Goal: Information Seeking & Learning: Learn about a topic

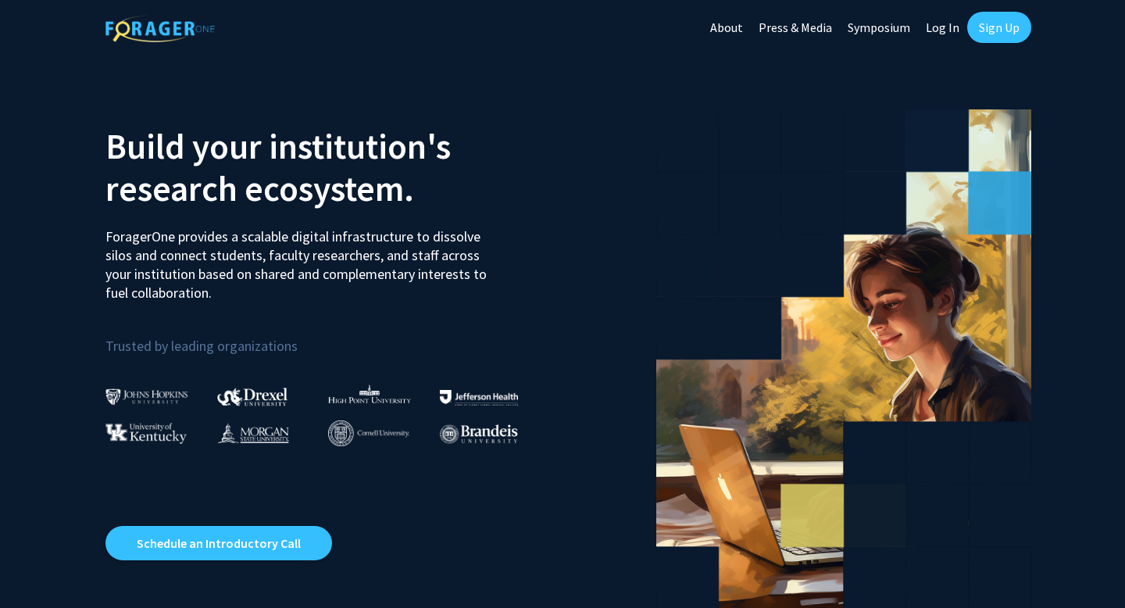
click at [997, 28] on link "Sign Up" at bounding box center [999, 27] width 64 height 31
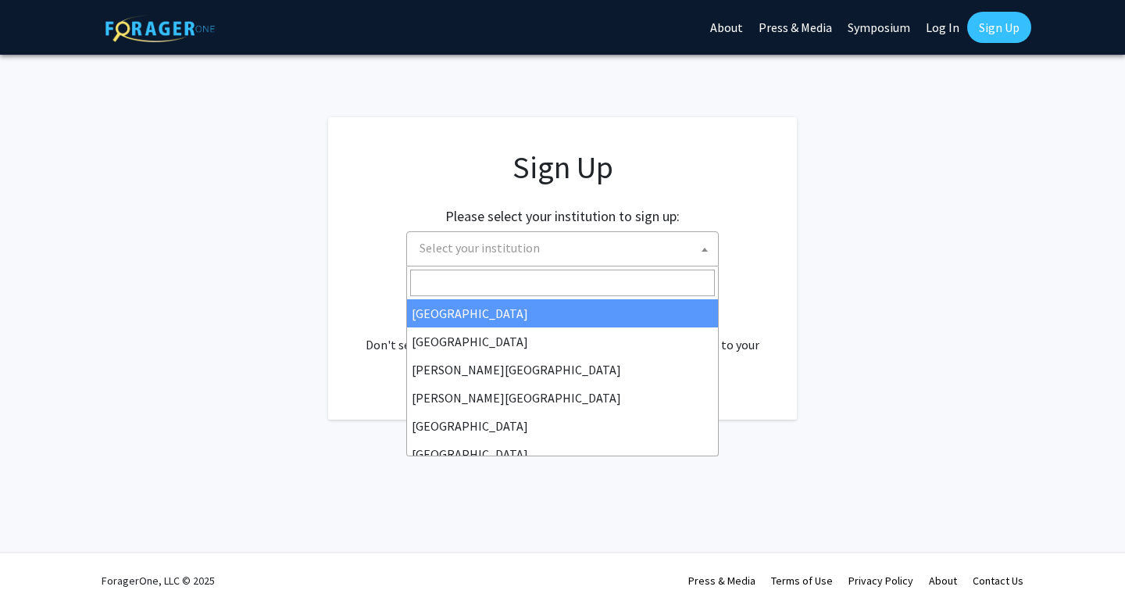
click at [530, 252] on span "Select your institution" at bounding box center [479, 248] width 120 height 16
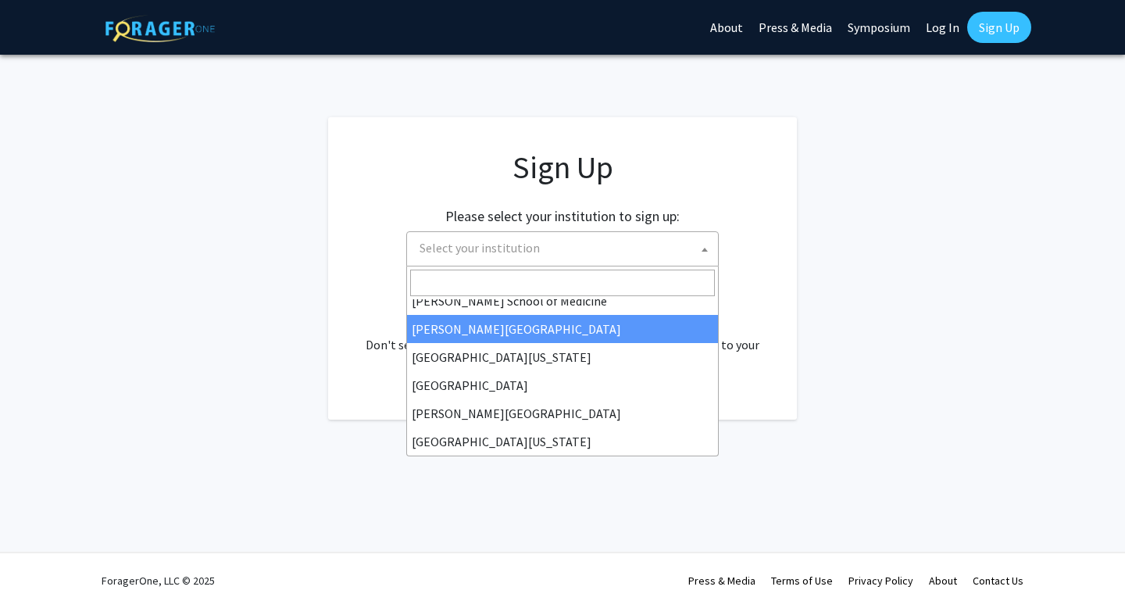
scroll to position [444, 0]
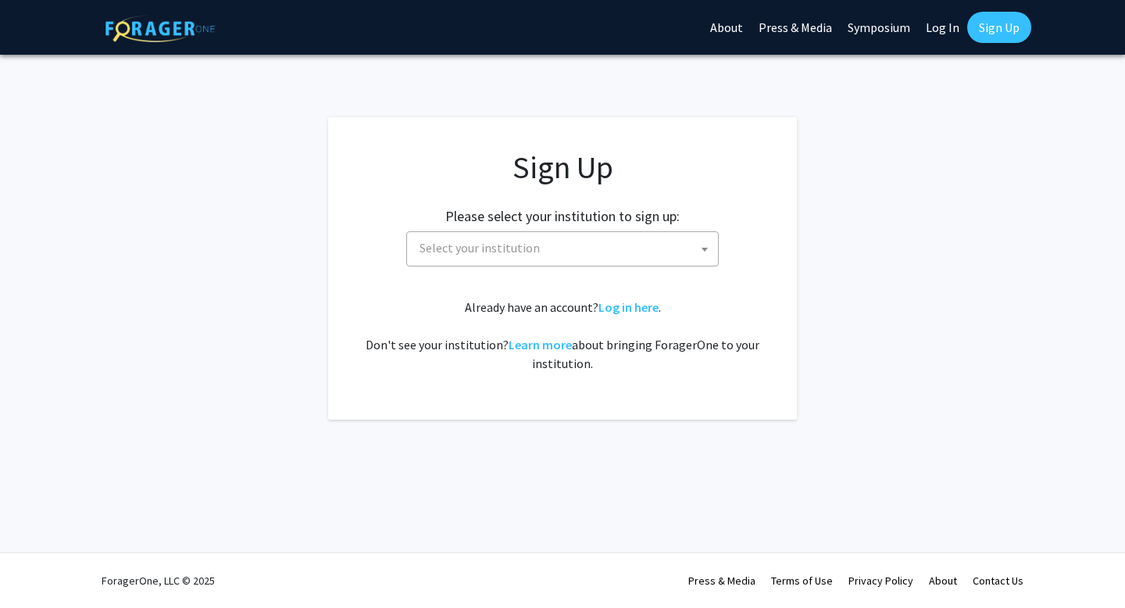
click at [929, 23] on link "Log In" at bounding box center [942, 27] width 49 height 55
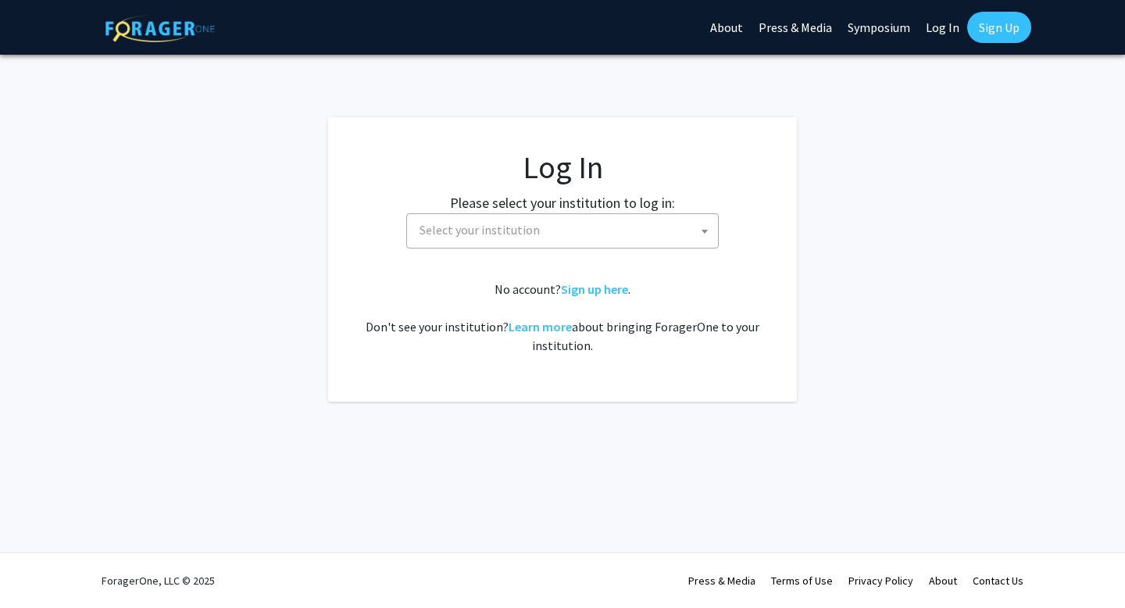
click at [944, 31] on link "Log In" at bounding box center [942, 27] width 49 height 55
click at [941, 18] on link "Log In" at bounding box center [942, 27] width 49 height 55
click at [937, 27] on link "Log In" at bounding box center [942, 27] width 49 height 55
click at [436, 227] on span "Select your institution" at bounding box center [479, 230] width 120 height 16
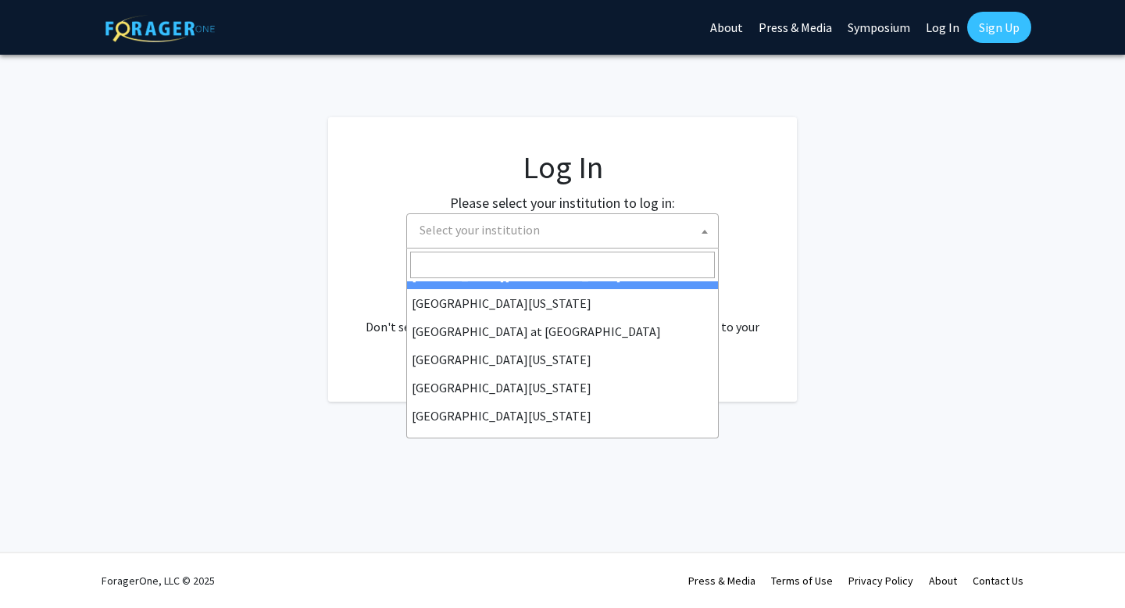
scroll to position [544, 0]
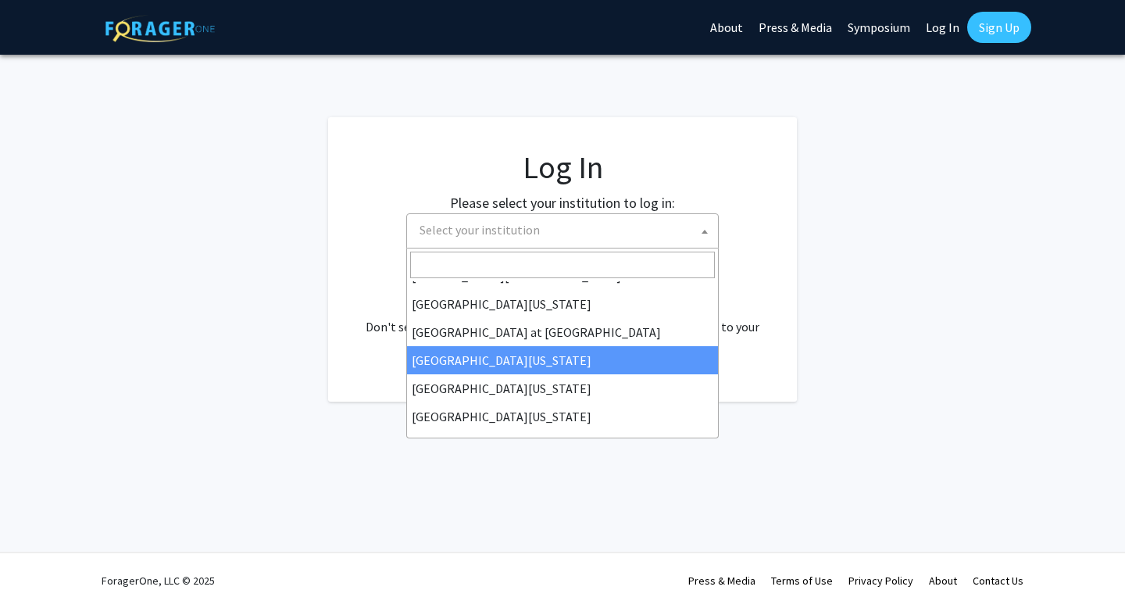
select select "13"
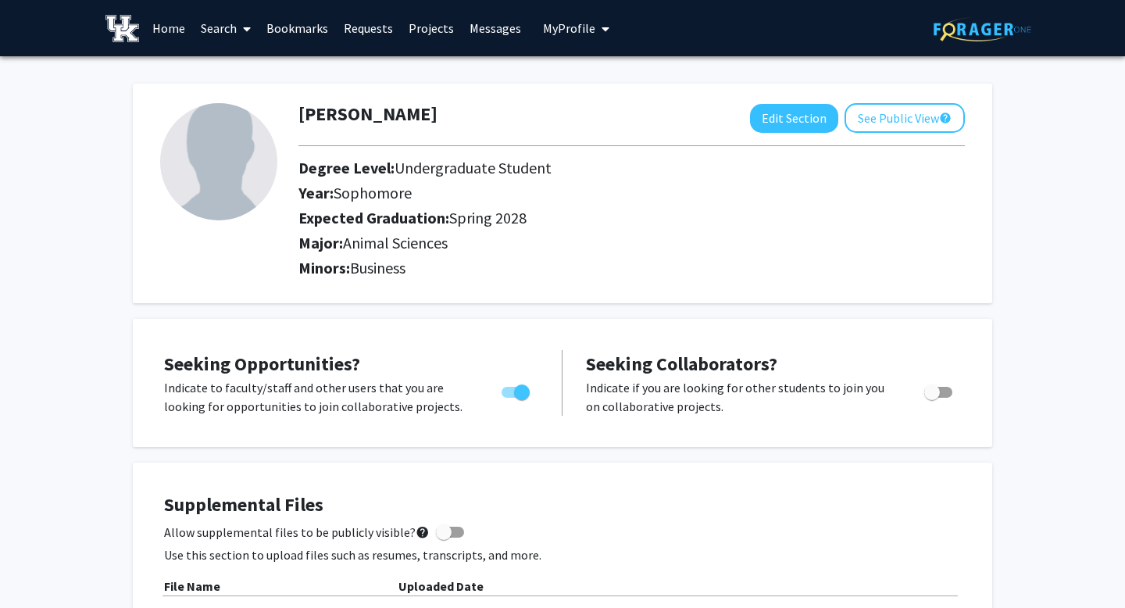
click at [230, 28] on link "Search" at bounding box center [226, 28] width 66 height 55
click at [240, 71] on span "Faculty/Staff" at bounding box center [250, 71] width 115 height 31
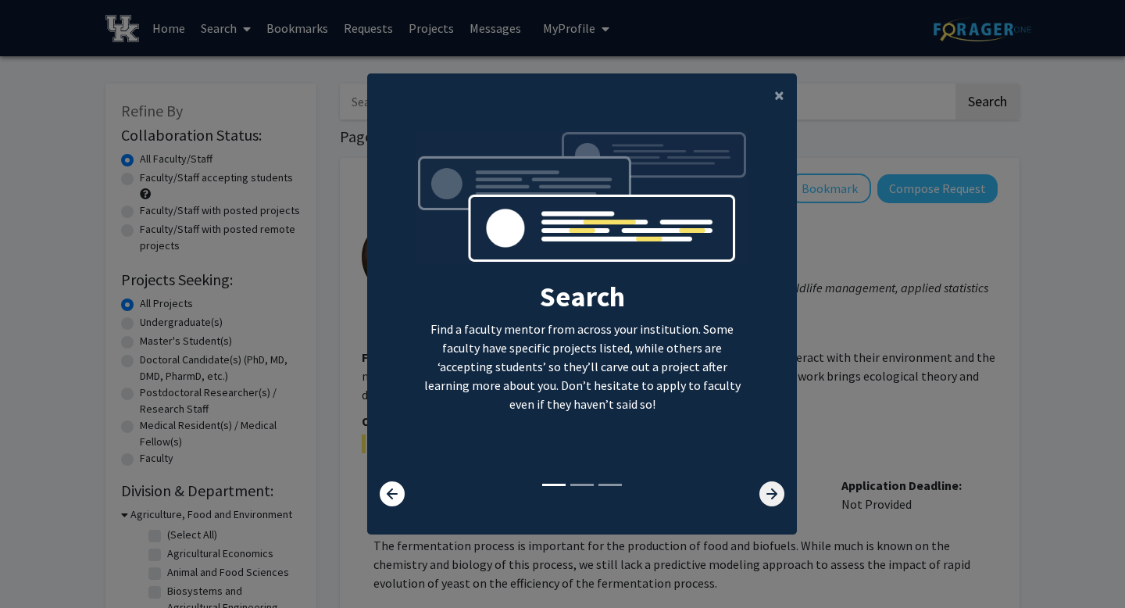
click at [770, 498] on icon at bounding box center [771, 493] width 25 height 25
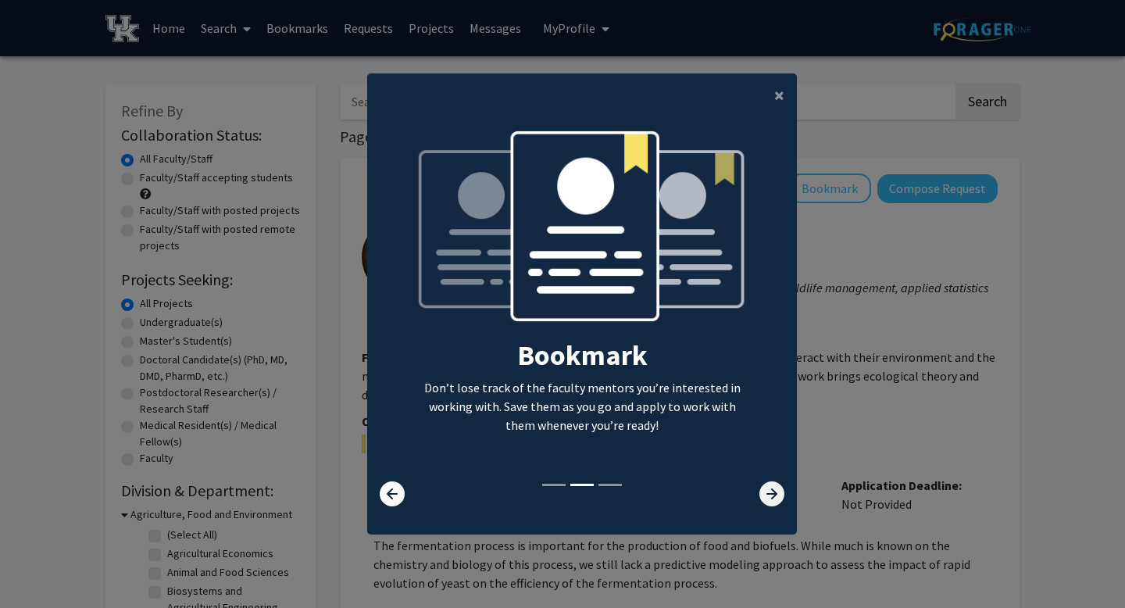
click at [770, 498] on icon at bounding box center [771, 493] width 25 height 25
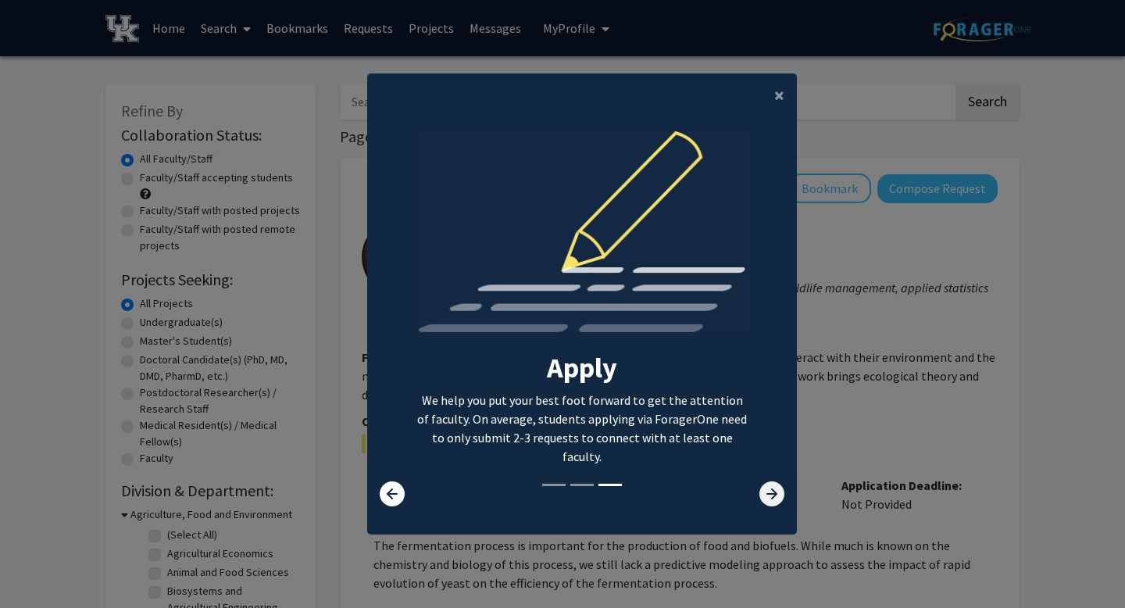
click at [770, 498] on icon at bounding box center [771, 493] width 25 height 25
click at [776, 91] on span "×" at bounding box center [779, 95] width 10 height 24
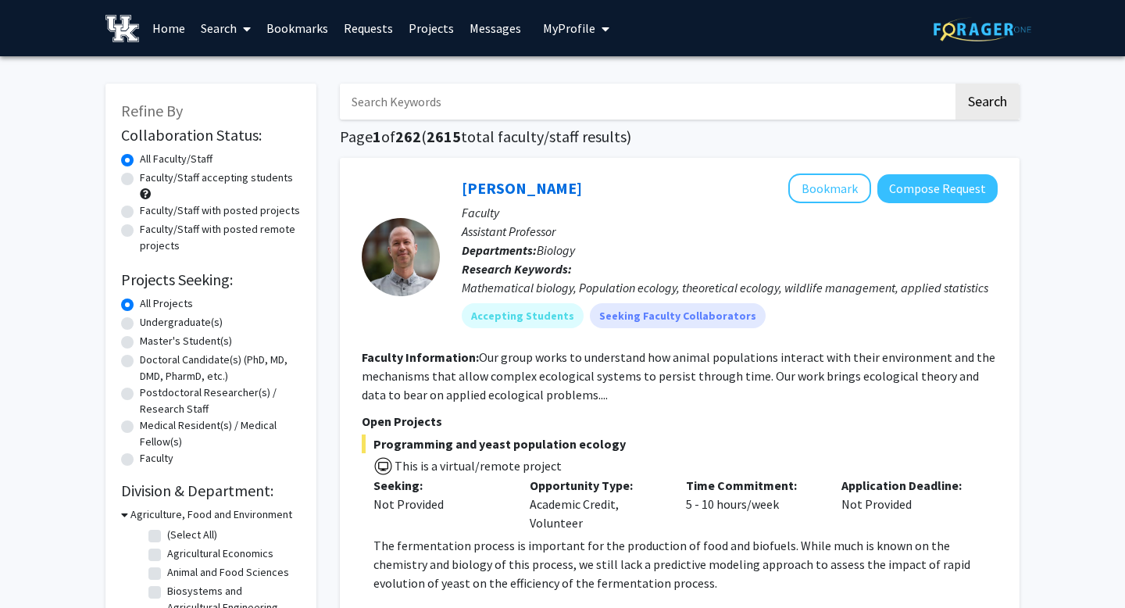
click at [494, 96] on input "Search Keywords" at bounding box center [646, 102] width 613 height 36
type input "m"
click at [955, 84] on button "Search" at bounding box center [987, 102] width 64 height 36
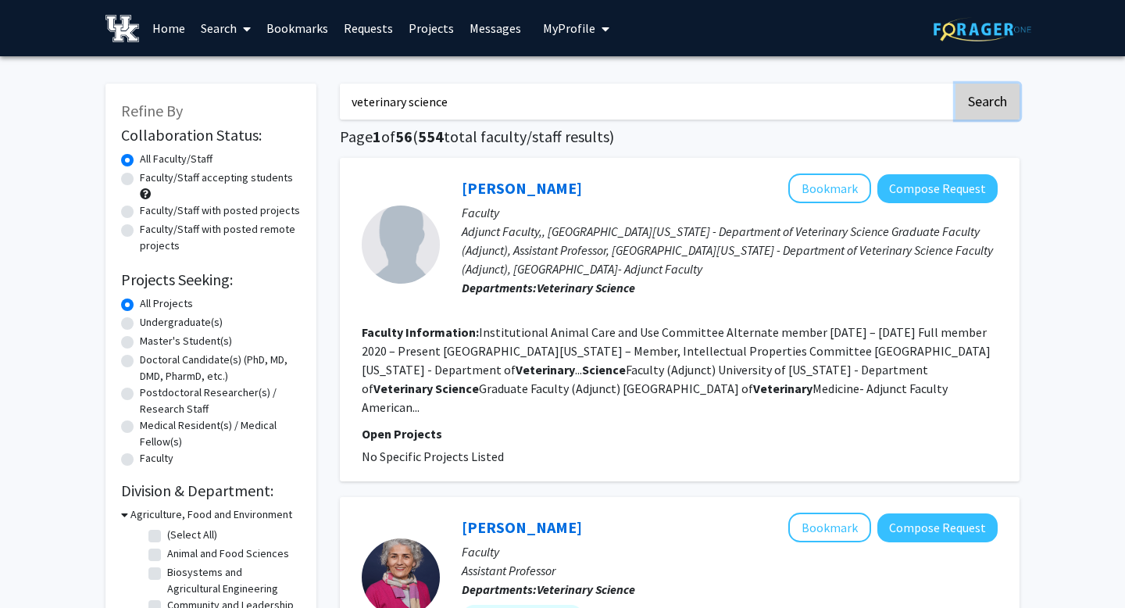
click at [978, 103] on button "Search" at bounding box center [987, 102] width 64 height 36
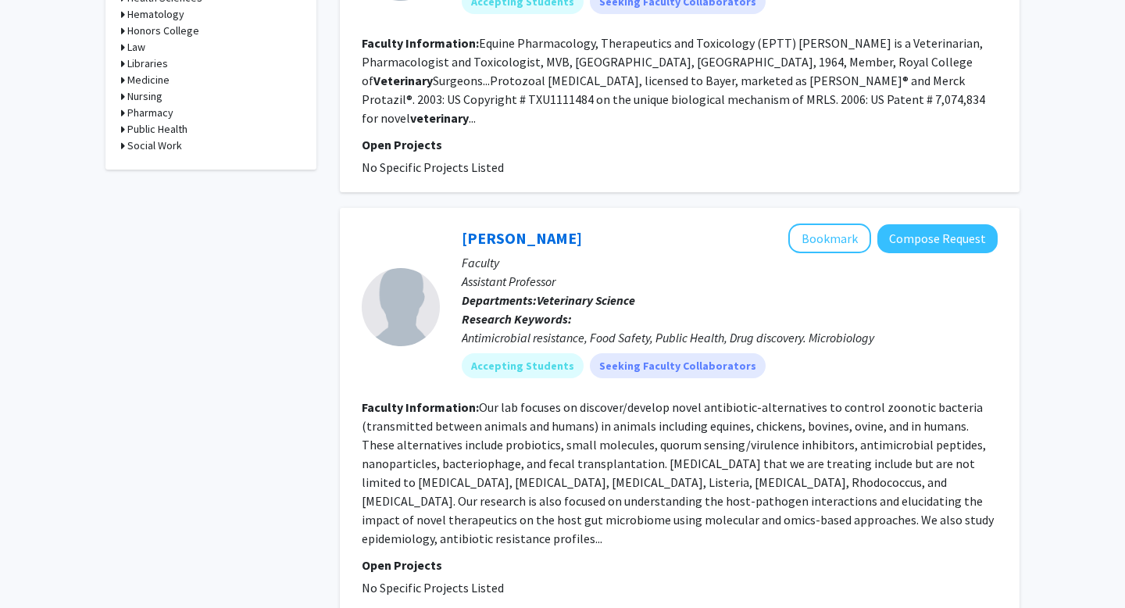
scroll to position [912, 0]
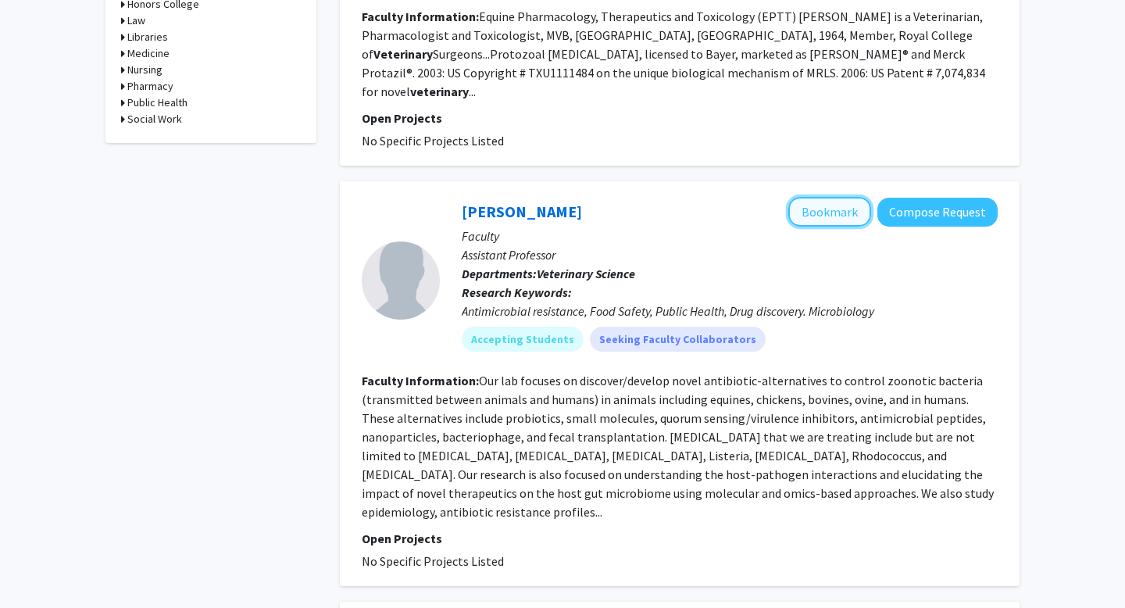
click at [849, 197] on button "Bookmark" at bounding box center [829, 212] width 83 height 30
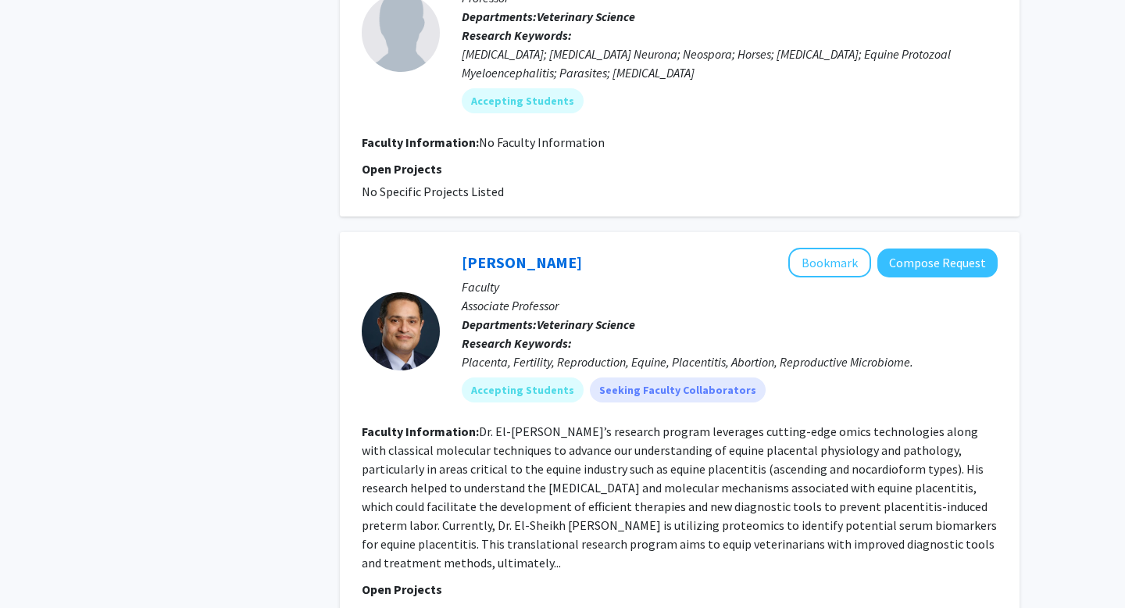
scroll to position [1604, 0]
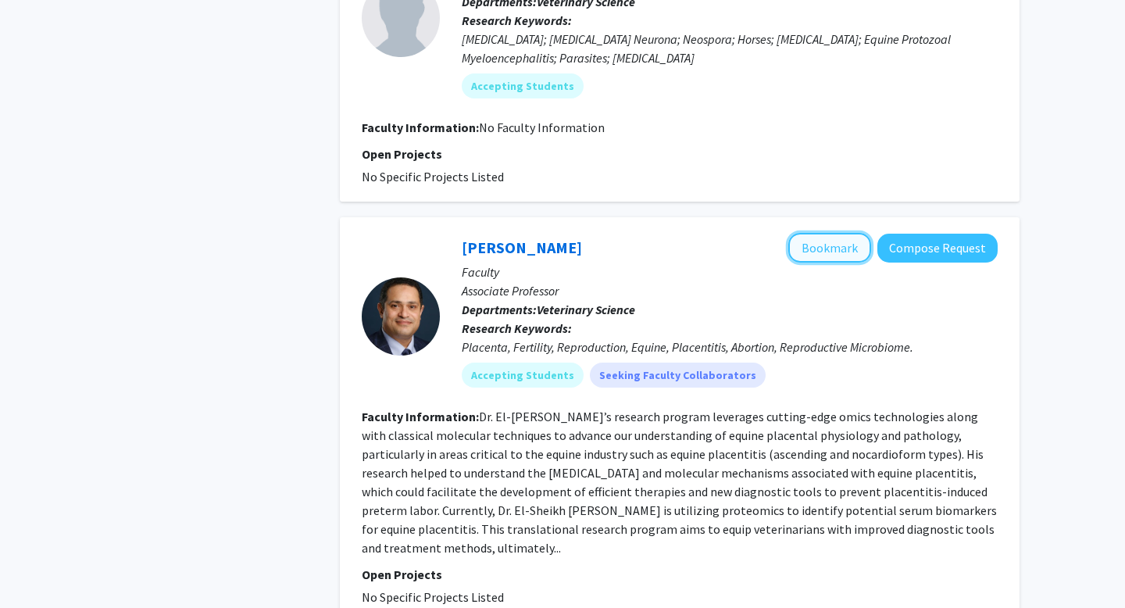
click at [819, 233] on button "Bookmark" at bounding box center [829, 248] width 83 height 30
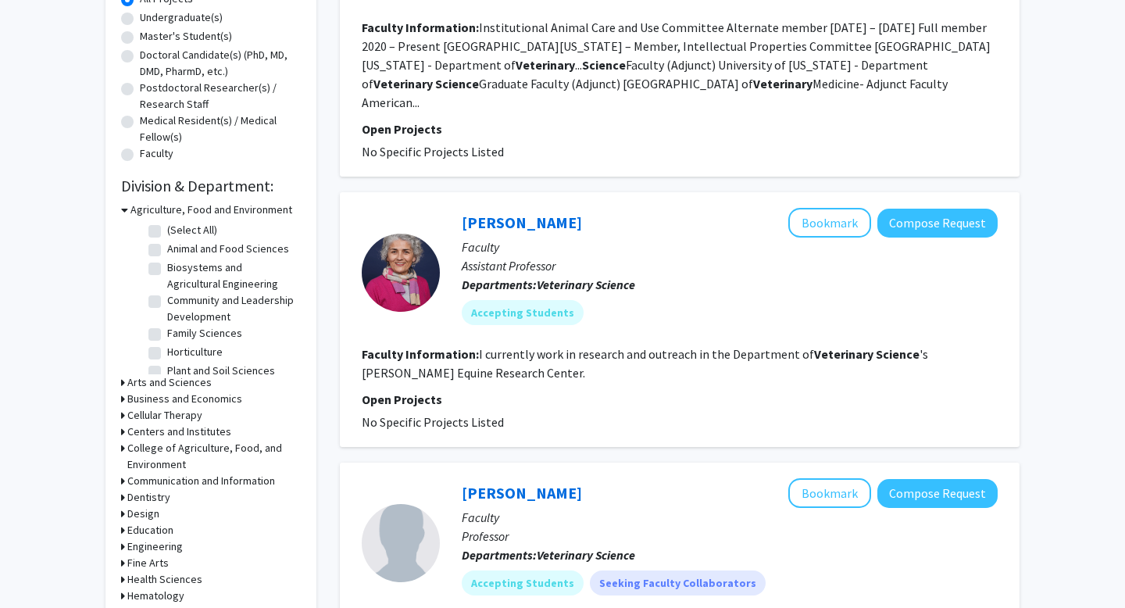
scroll to position [0, 0]
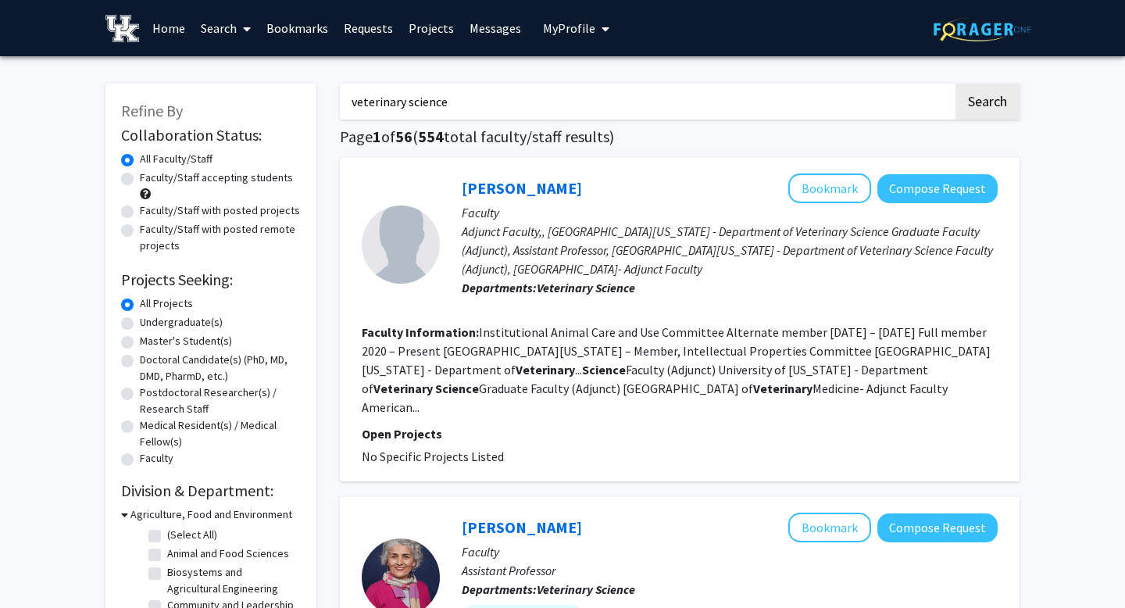
click at [441, 93] on input "veterinary science" at bounding box center [646, 102] width 613 height 36
click at [955, 84] on button "Search" at bounding box center [987, 102] width 64 height 36
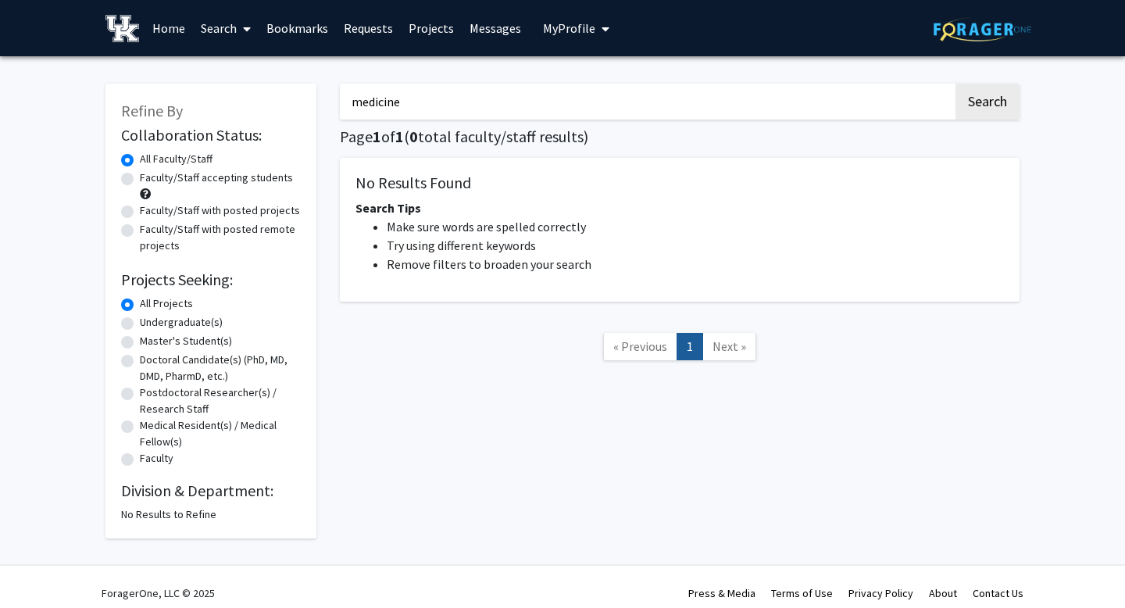
click at [955, 84] on button "Search" at bounding box center [987, 102] width 64 height 36
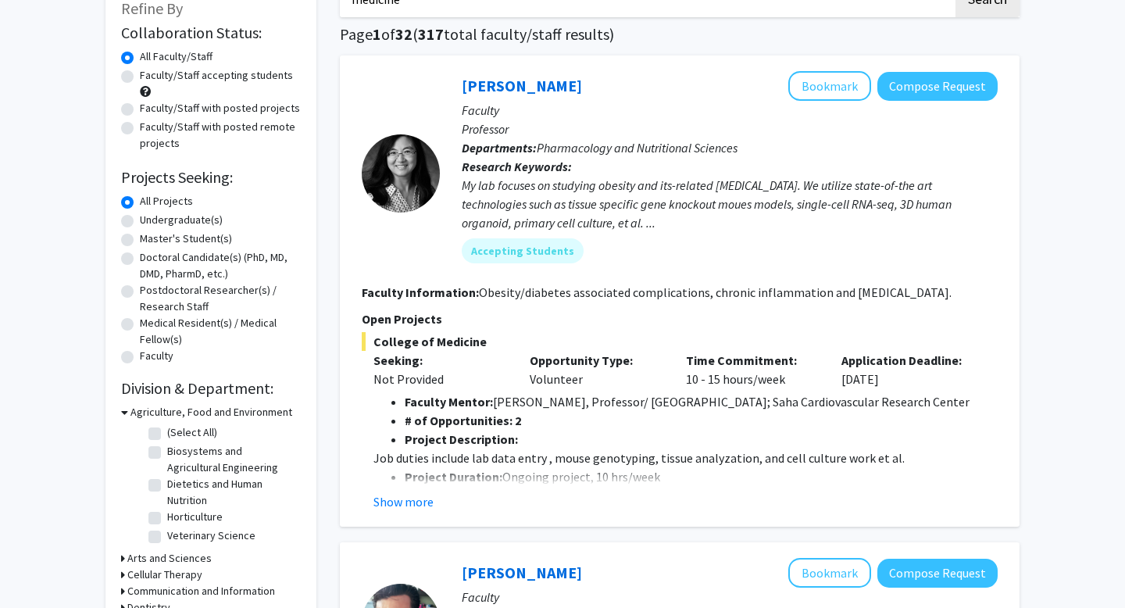
scroll to position [88, 0]
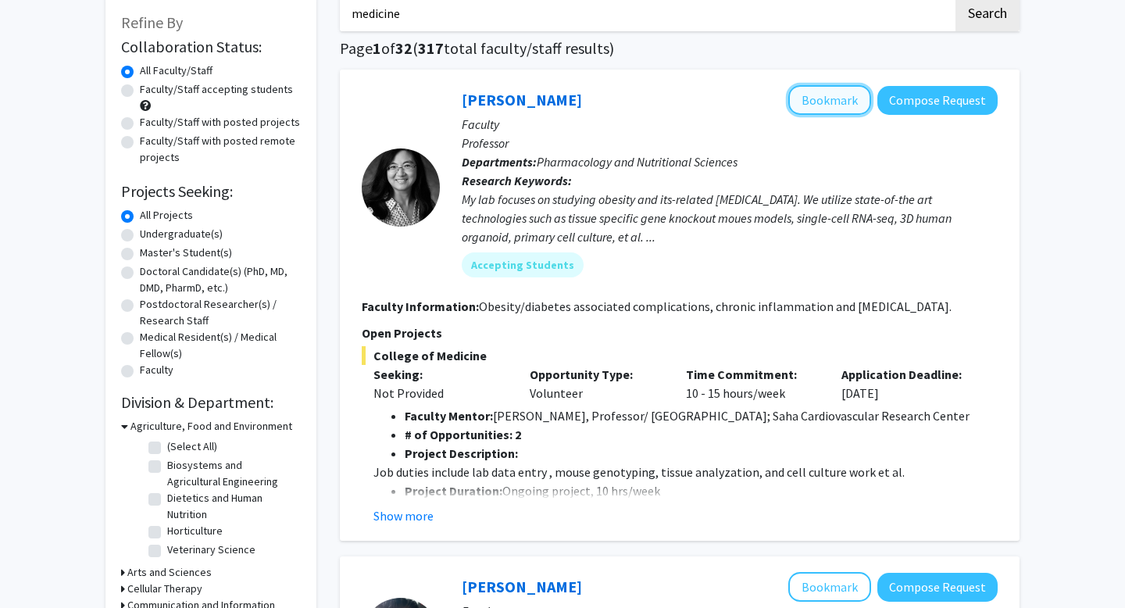
click at [826, 98] on button "Bookmark" at bounding box center [829, 100] width 83 height 30
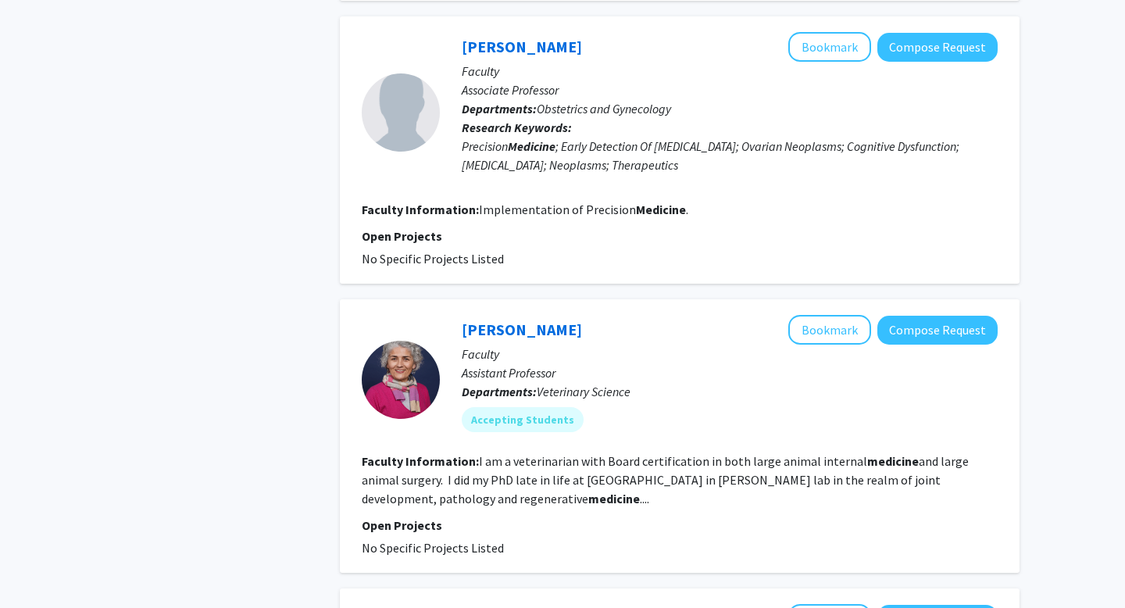
scroll to position [928, 0]
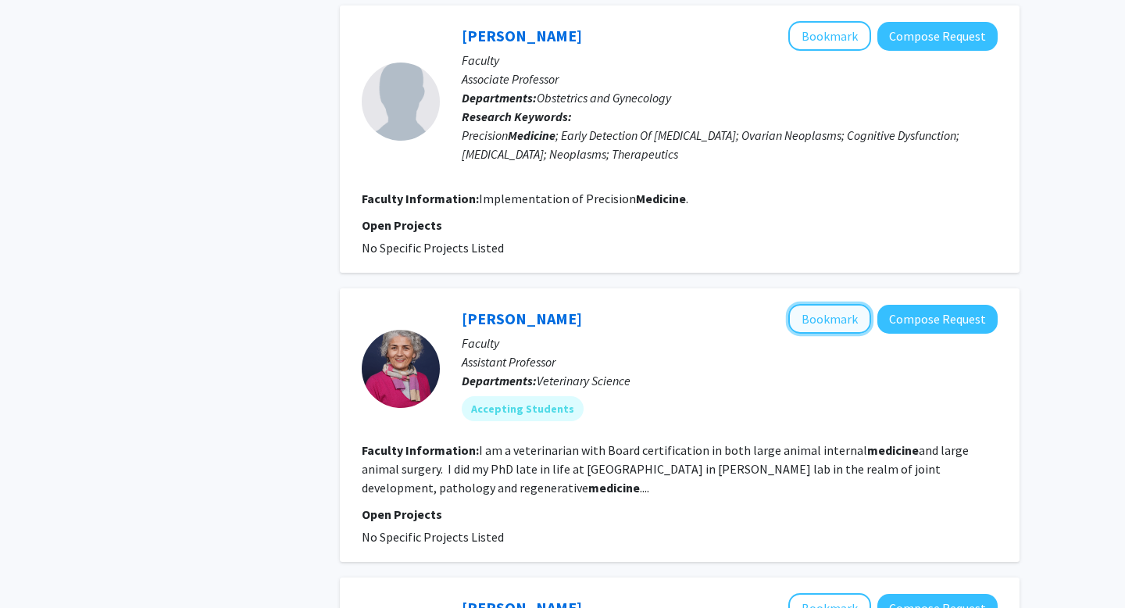
click at [819, 315] on button "Bookmark" at bounding box center [829, 319] width 83 height 30
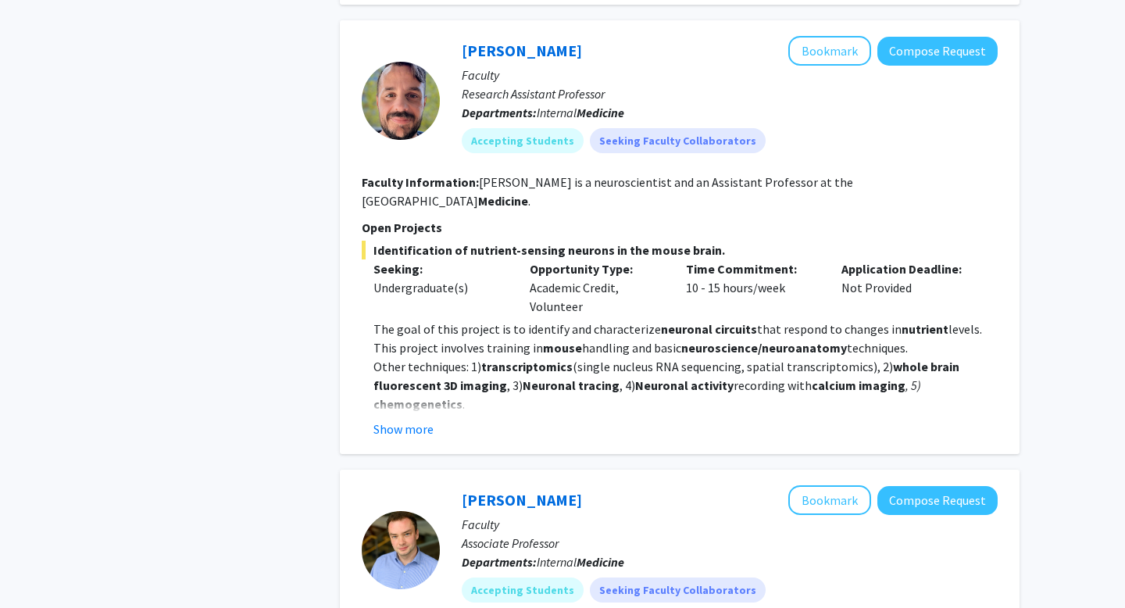
scroll to position [2008, 0]
click at [834, 52] on button "Bookmark" at bounding box center [829, 52] width 83 height 30
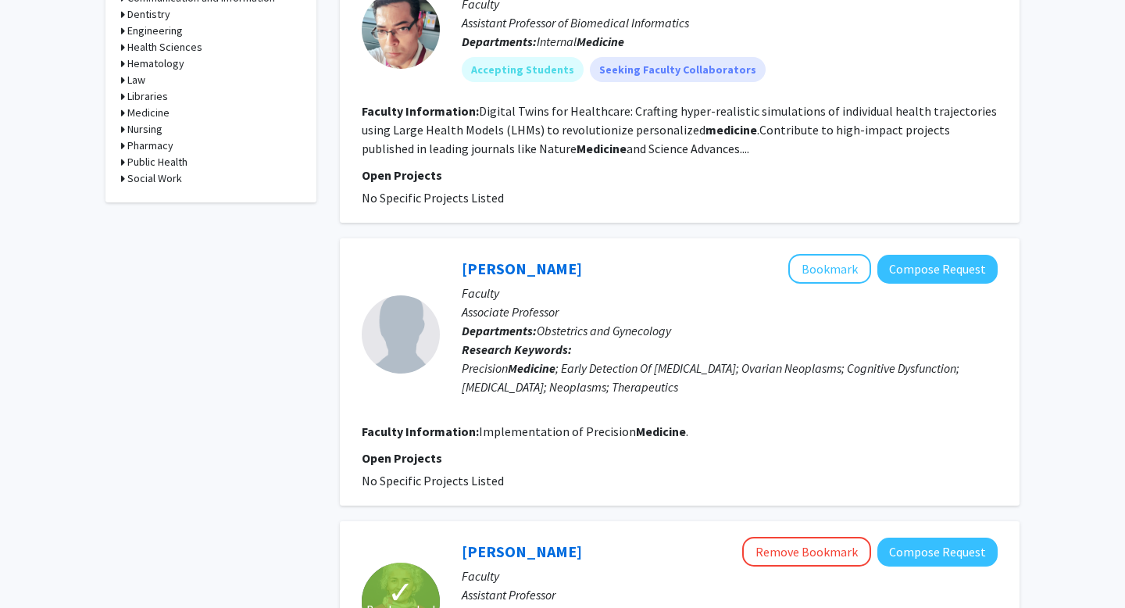
scroll to position [0, 0]
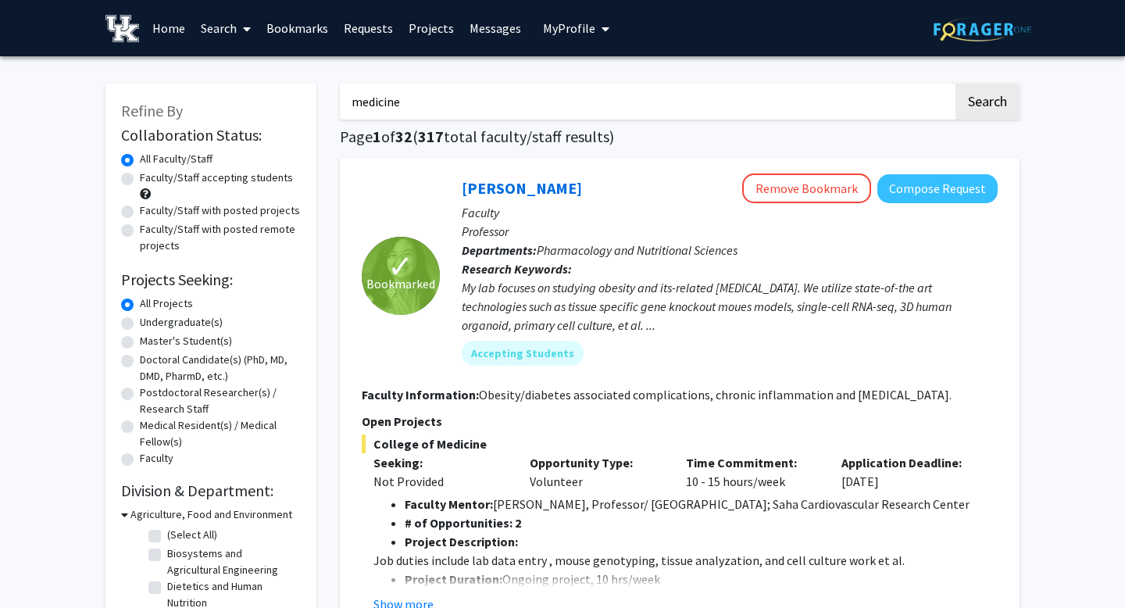
click at [487, 112] on input "medicine" at bounding box center [646, 102] width 613 height 36
click at [955, 84] on button "Search" at bounding box center [987, 102] width 64 height 36
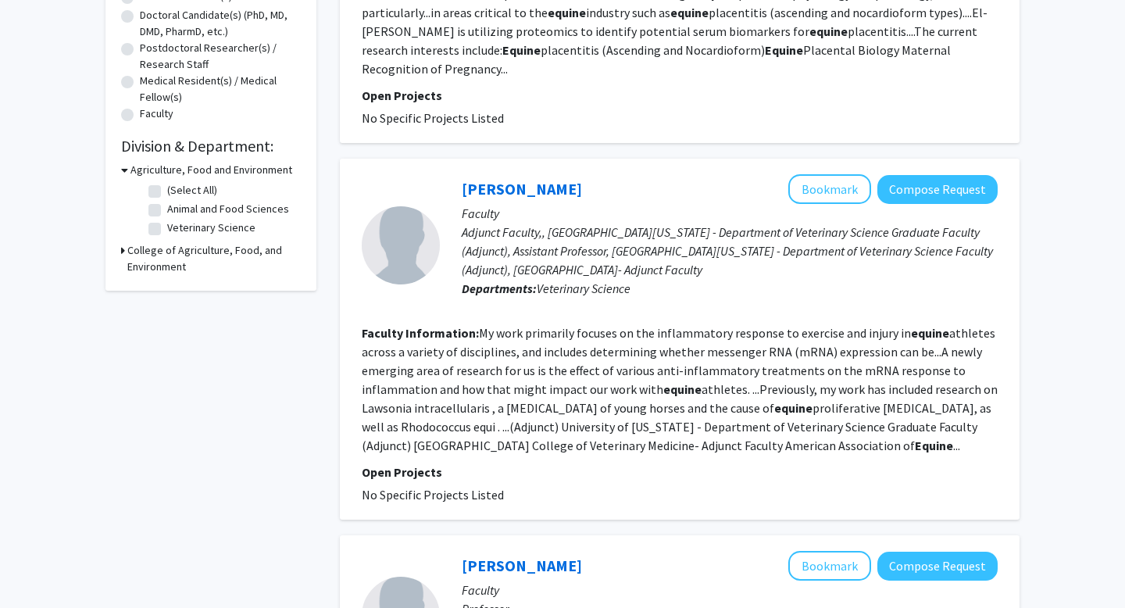
scroll to position [347, 0]
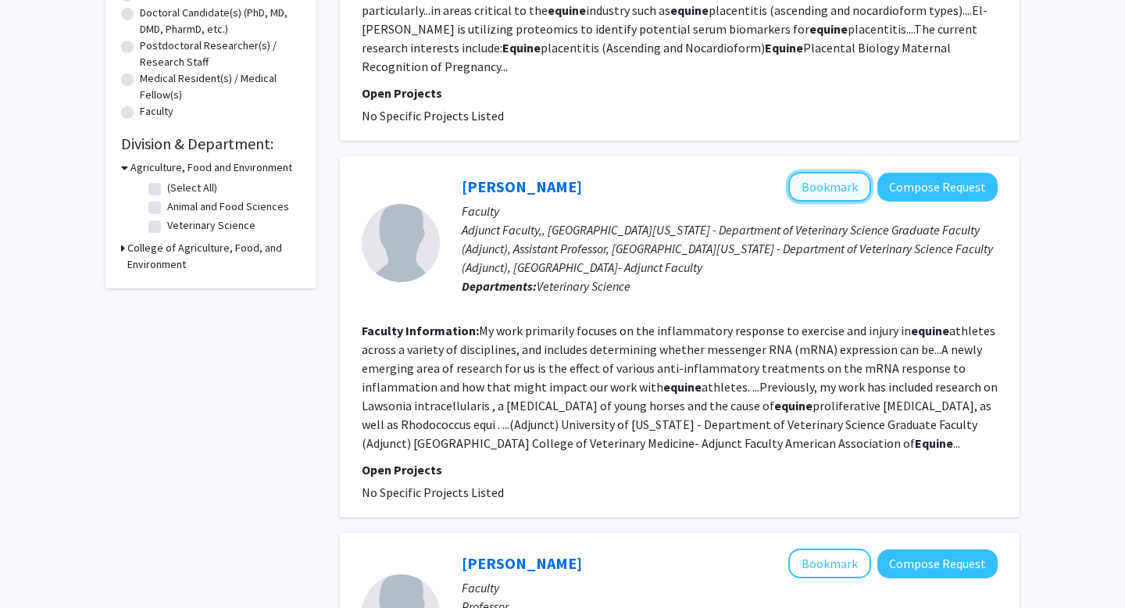
click at [833, 175] on button "Bookmark" at bounding box center [829, 187] width 83 height 30
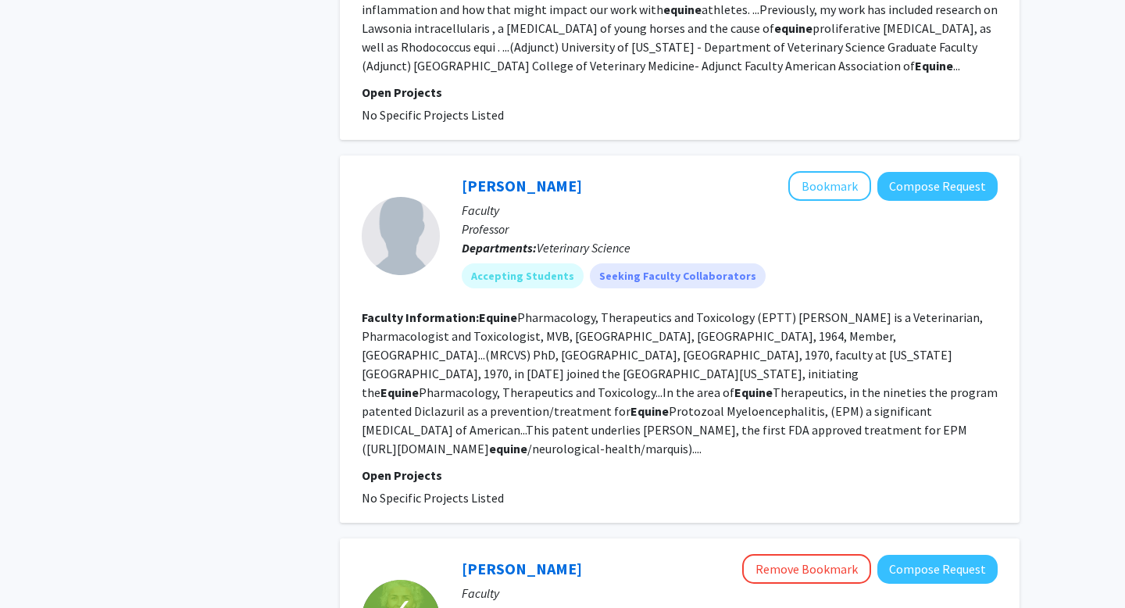
scroll to position [730, 0]
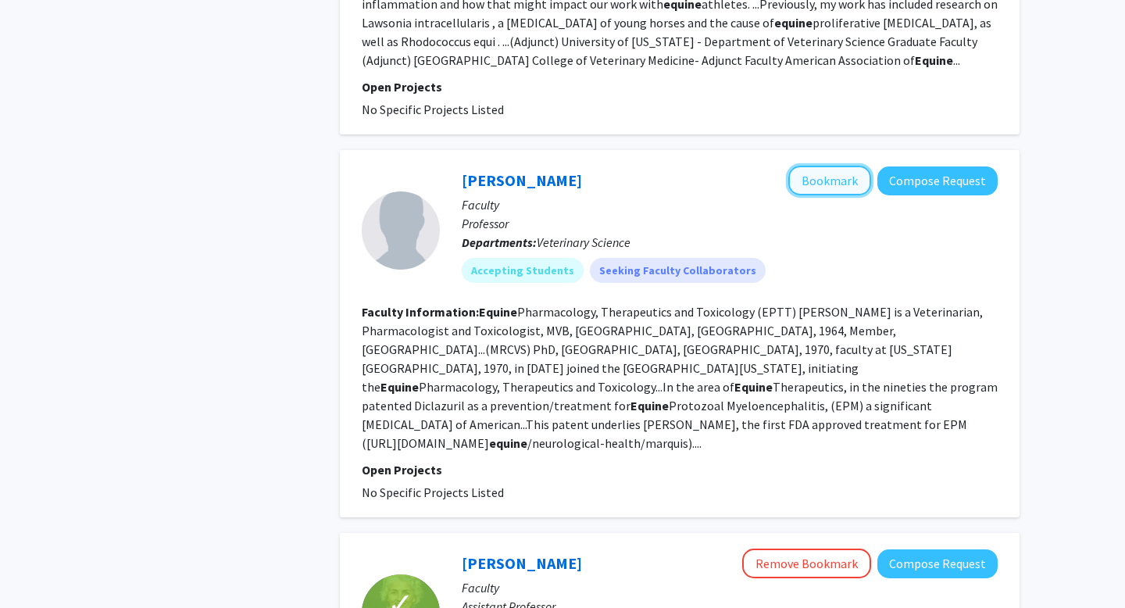
click at [822, 166] on button "Bookmark" at bounding box center [829, 181] width 83 height 30
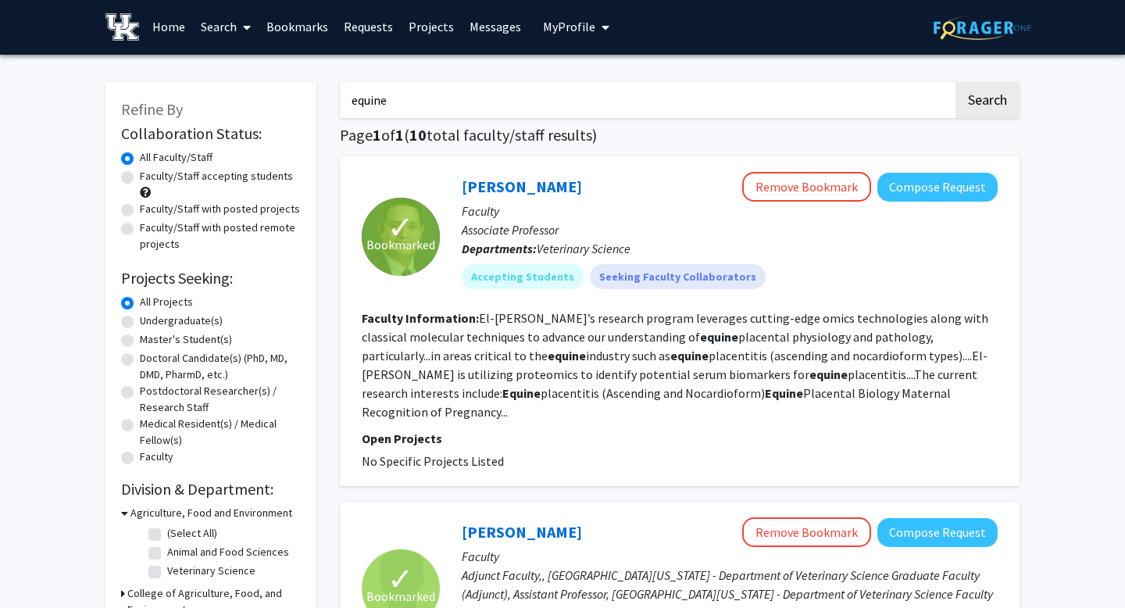
scroll to position [0, 0]
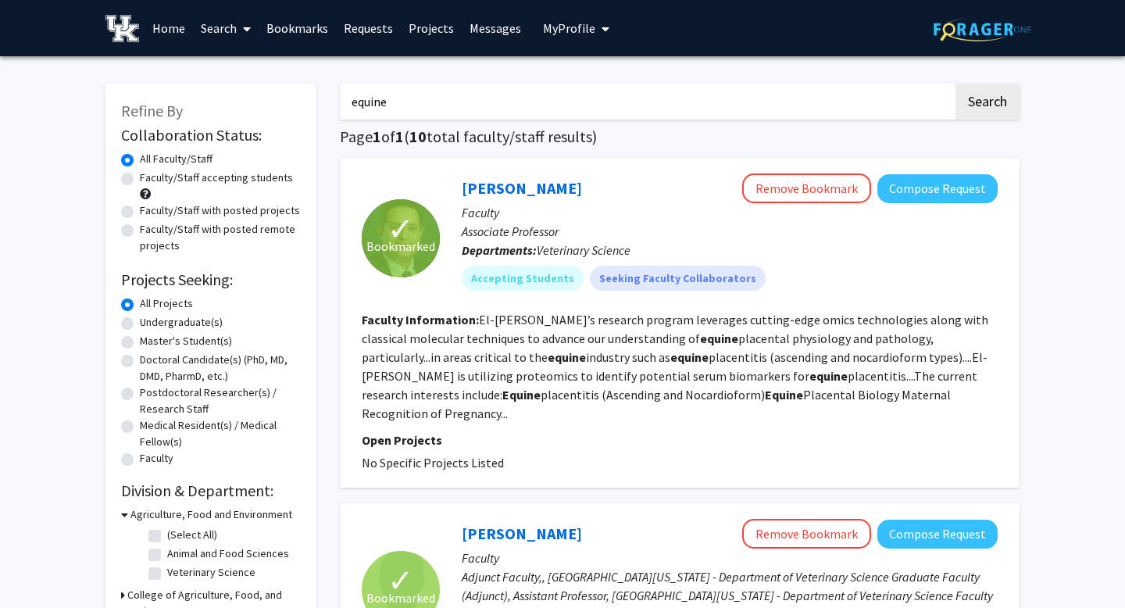
click at [365, 102] on input "equine" at bounding box center [646, 102] width 613 height 36
type input "animal science"
click at [955, 84] on button "Search" at bounding box center [987, 102] width 64 height 36
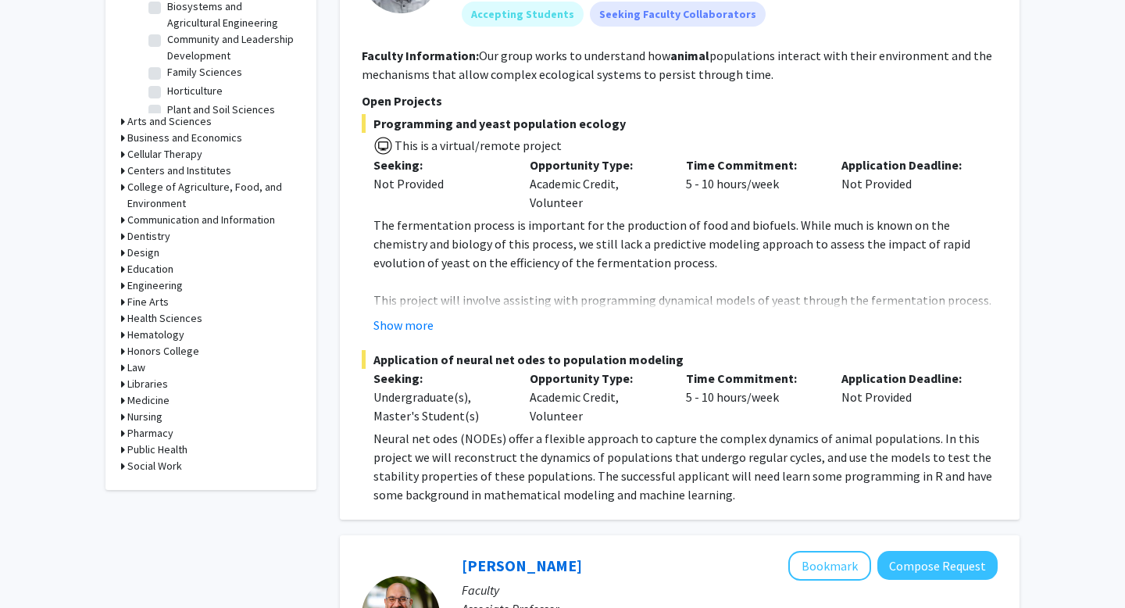
scroll to position [569, 0]
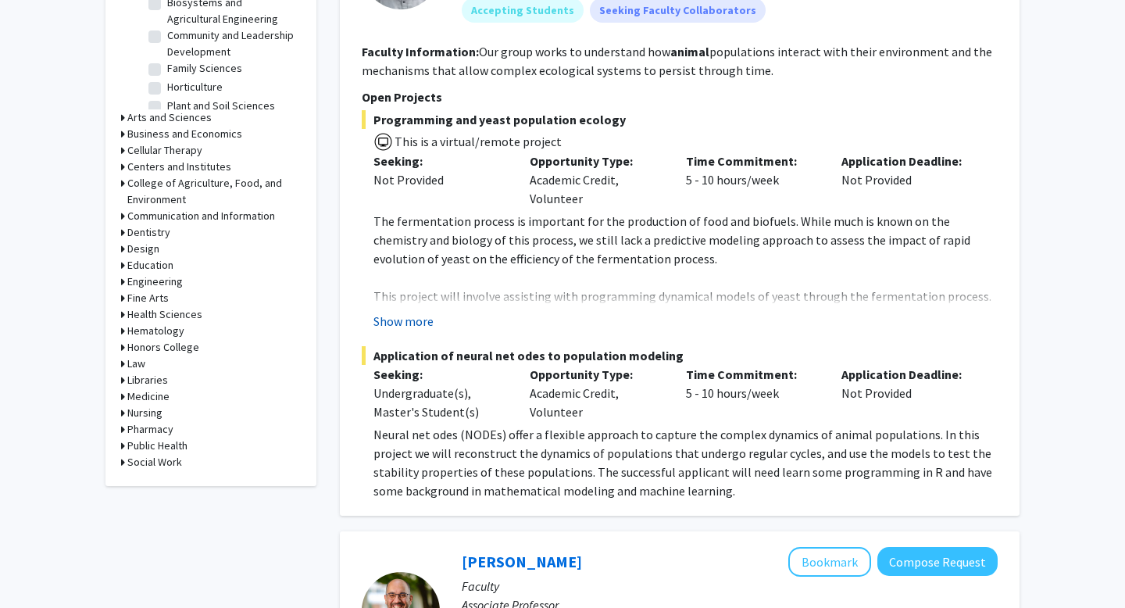
click at [390, 312] on button "Show more" at bounding box center [403, 321] width 60 height 19
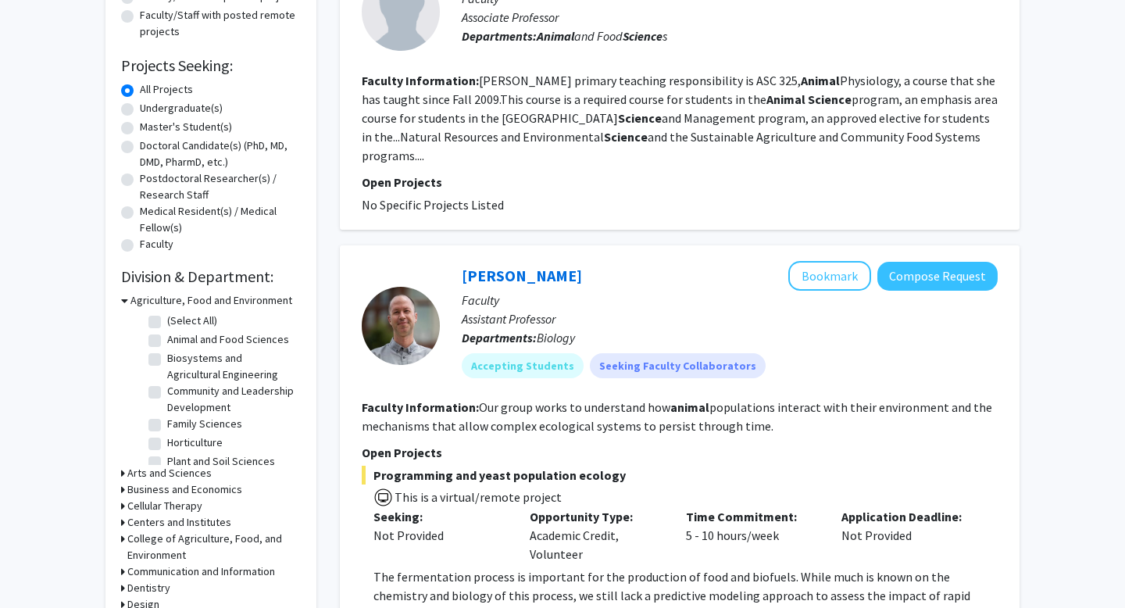
scroll to position [0, 0]
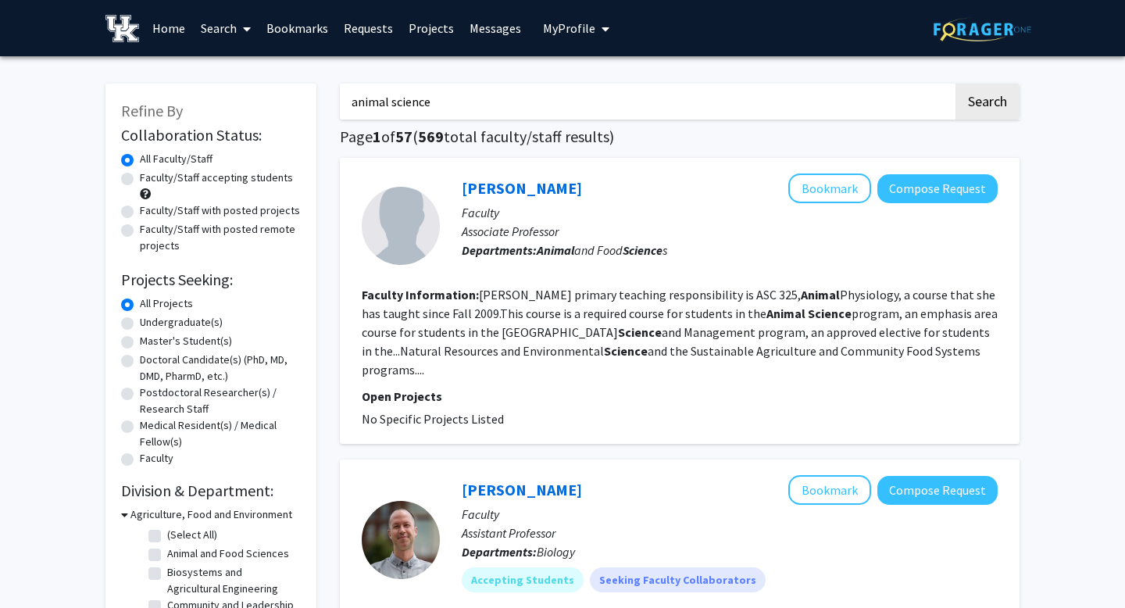
click at [283, 31] on link "Bookmarks" at bounding box center [297, 28] width 77 height 55
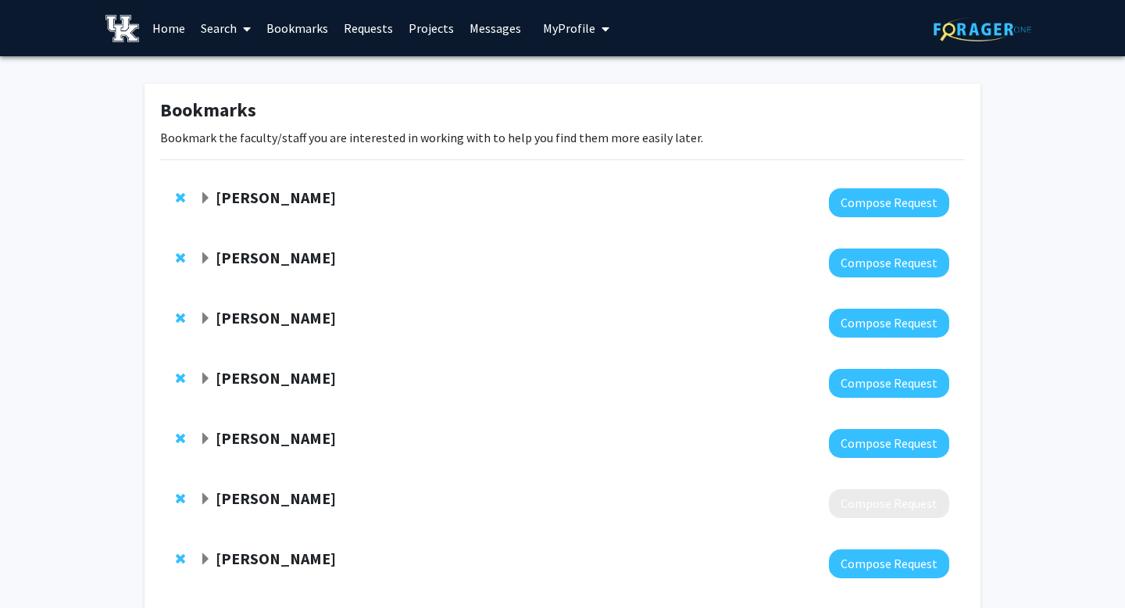
scroll to position [84, 0]
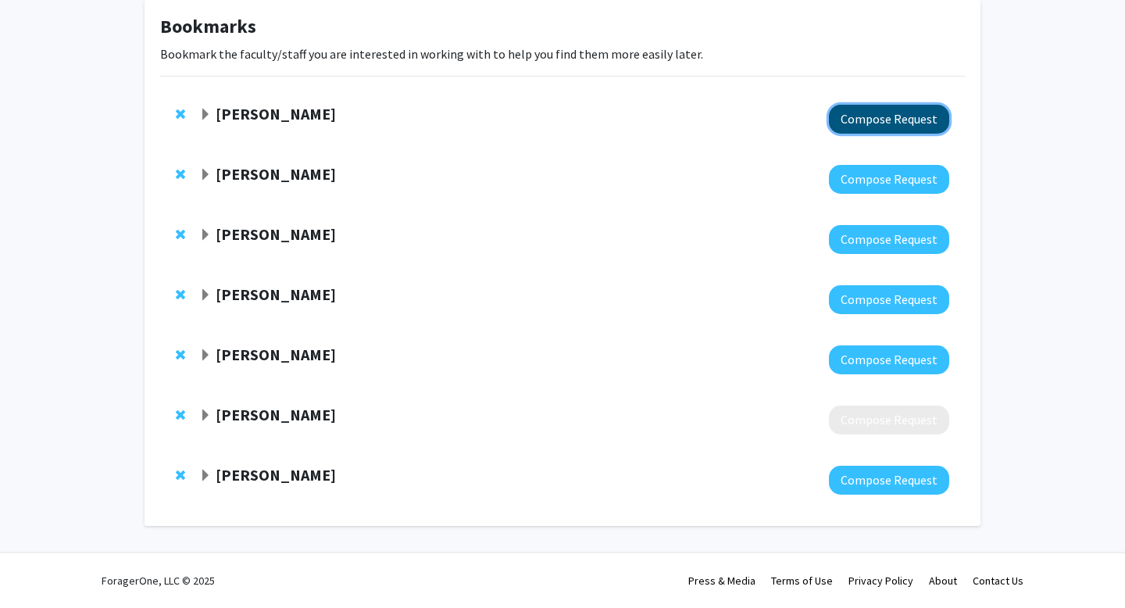
click at [851, 123] on button "Compose Request" at bounding box center [889, 119] width 120 height 29
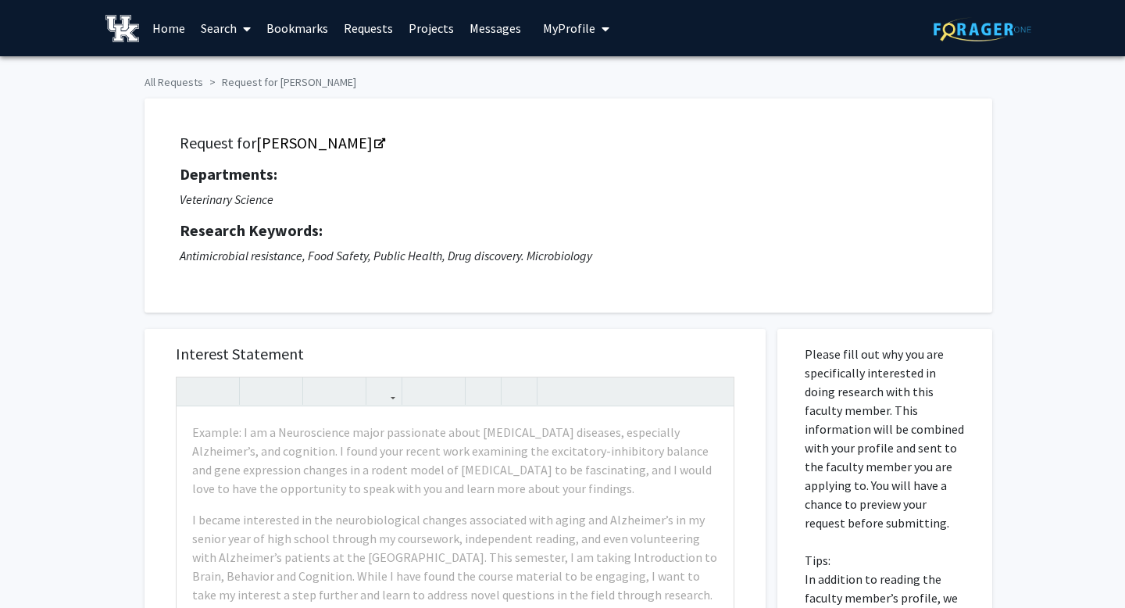
click at [234, 30] on link "Search" at bounding box center [226, 28] width 66 height 55
click at [233, 70] on span "Faculty/Staff" at bounding box center [250, 71] width 115 height 31
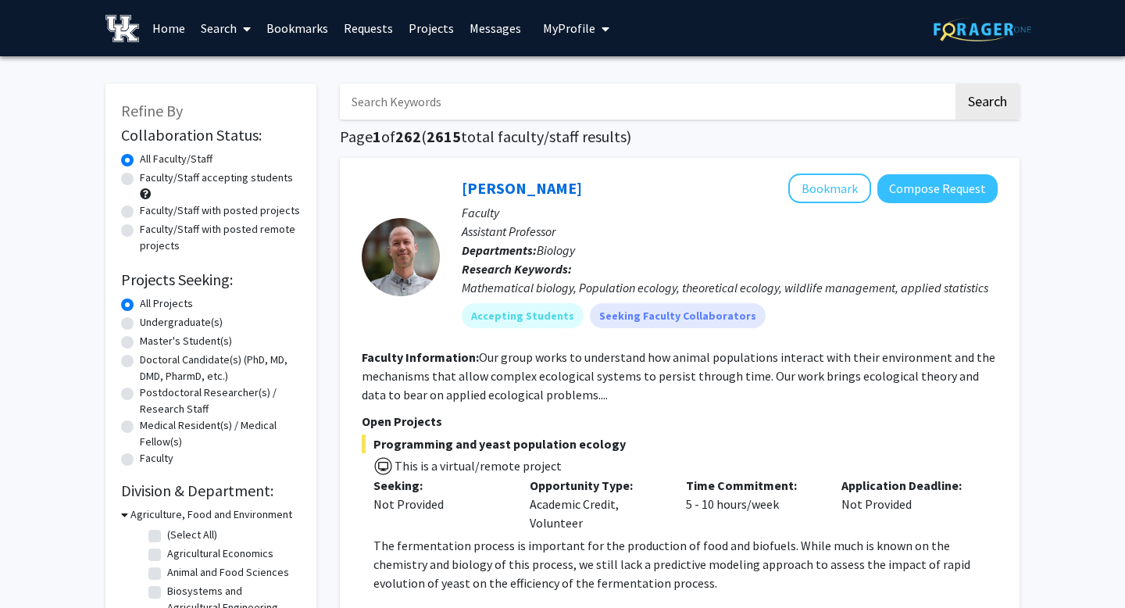
click at [140, 322] on label "Undergraduate(s)" at bounding box center [181, 322] width 83 height 16
click at [140, 322] on input "Undergraduate(s)" at bounding box center [145, 319] width 10 height 10
radio input "true"
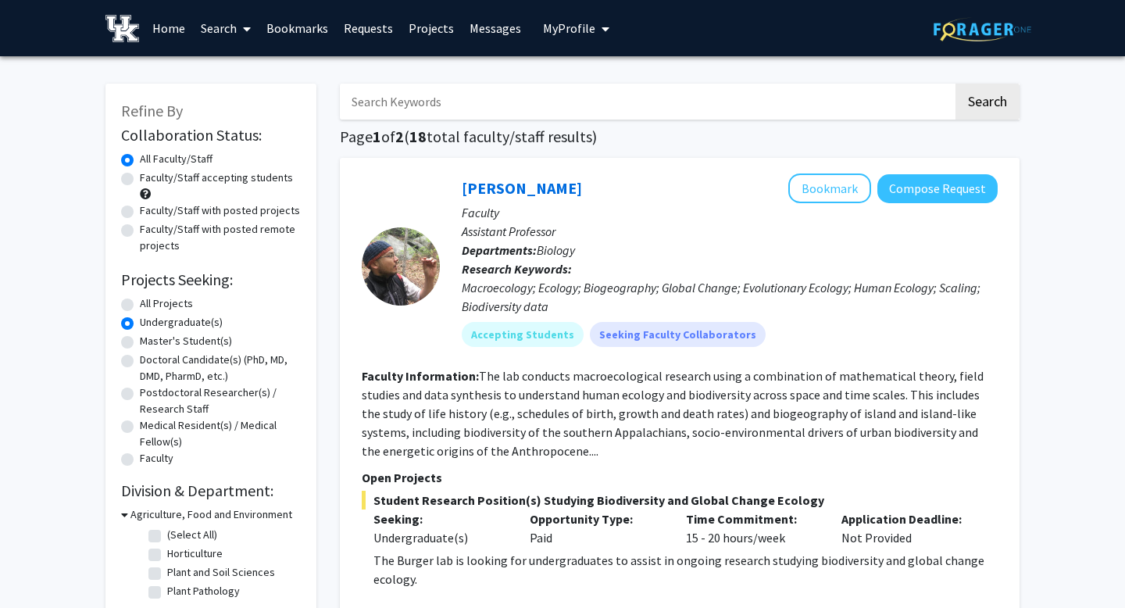
click at [140, 304] on label "All Projects" at bounding box center [166, 303] width 53 height 16
click at [140, 304] on input "All Projects" at bounding box center [145, 300] width 10 height 10
radio input "true"
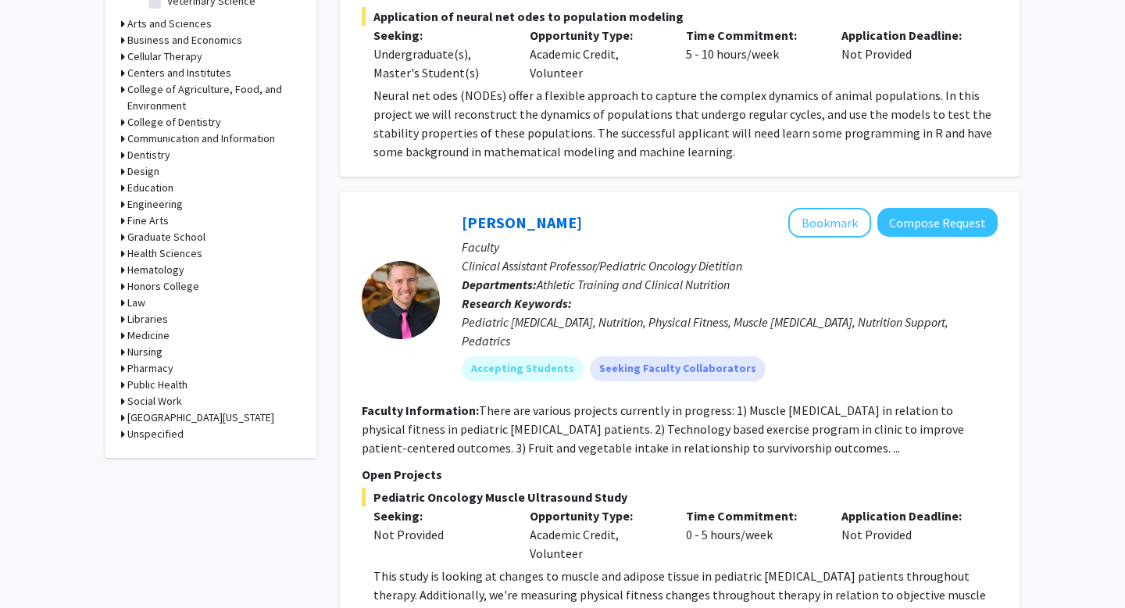
scroll to position [664, 0]
click at [123, 333] on icon at bounding box center [123, 334] width 4 height 16
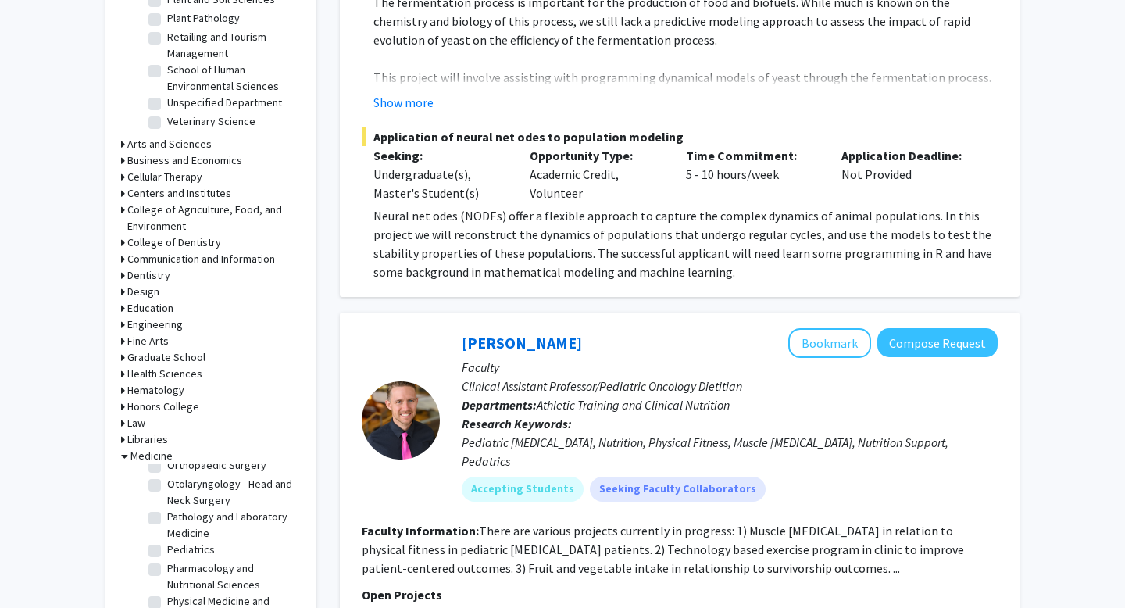
scroll to position [534, 0]
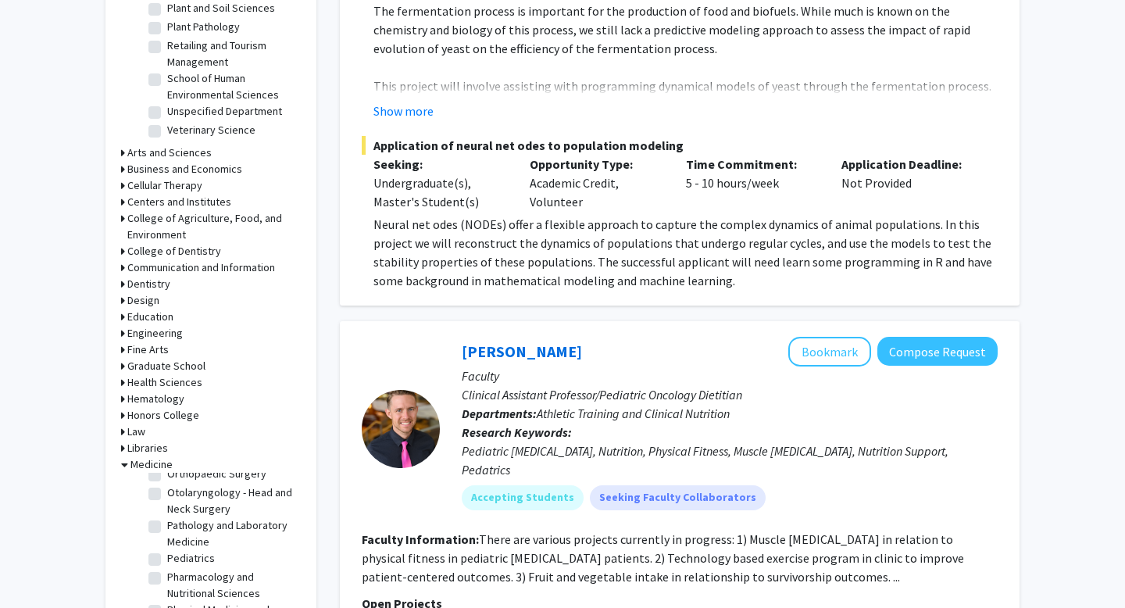
click at [124, 216] on icon at bounding box center [123, 218] width 4 height 16
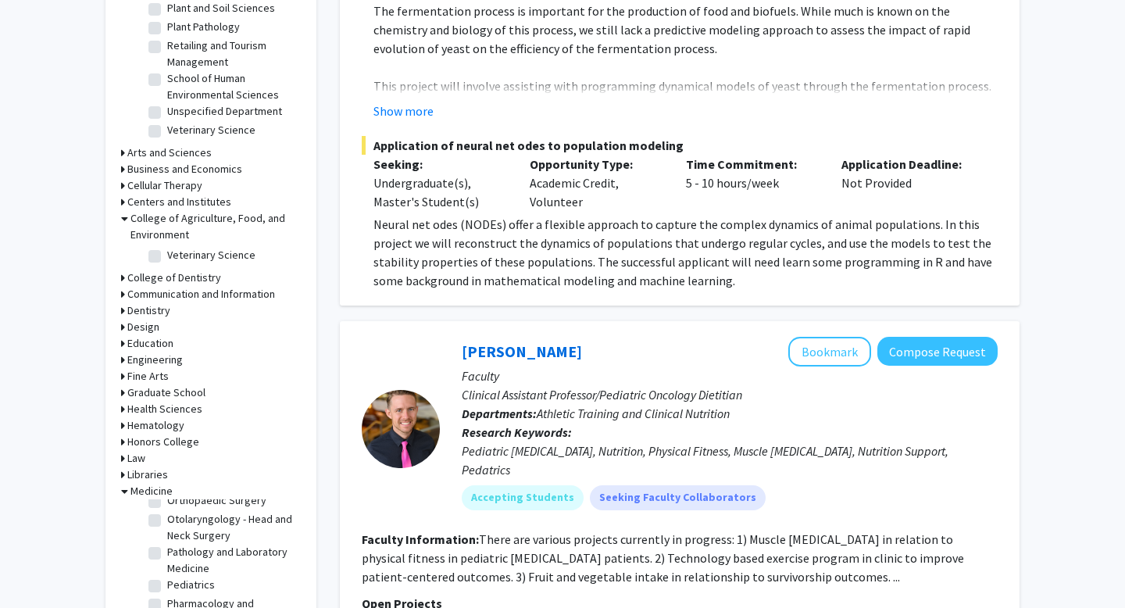
click at [162, 261] on fg-checkbox "Veterinary Science Veterinary Science" at bounding box center [222, 256] width 148 height 19
click at [167, 259] on label "Veterinary Science" at bounding box center [211, 255] width 88 height 16
click at [167, 257] on input "Veterinary Science" at bounding box center [172, 252] width 10 height 10
checkbox input "true"
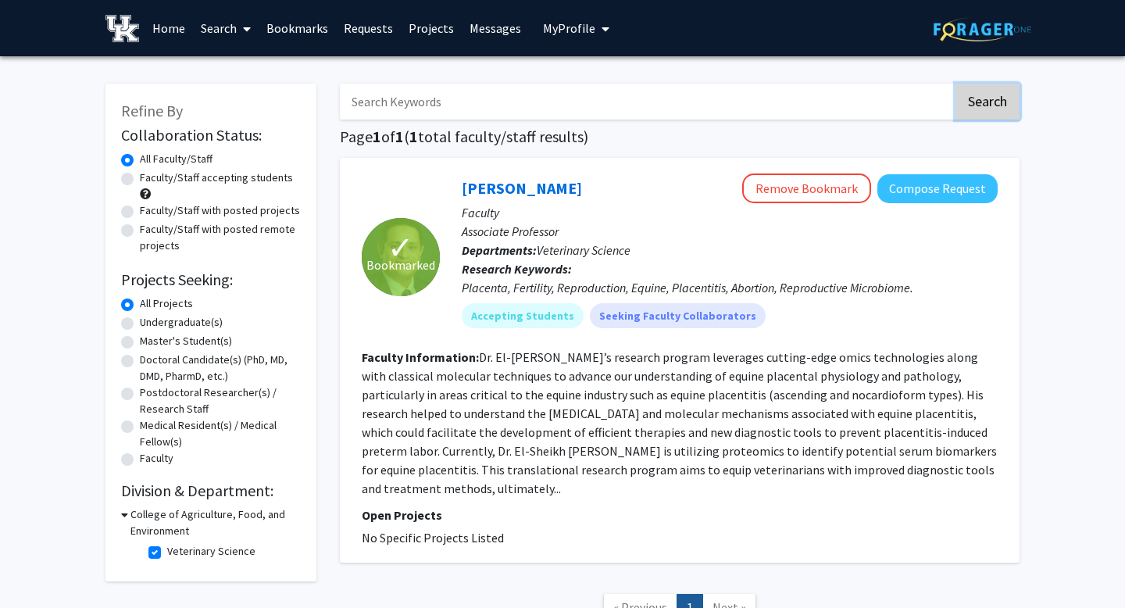
click at [969, 106] on button "Search" at bounding box center [987, 102] width 64 height 36
checkbox input "false"
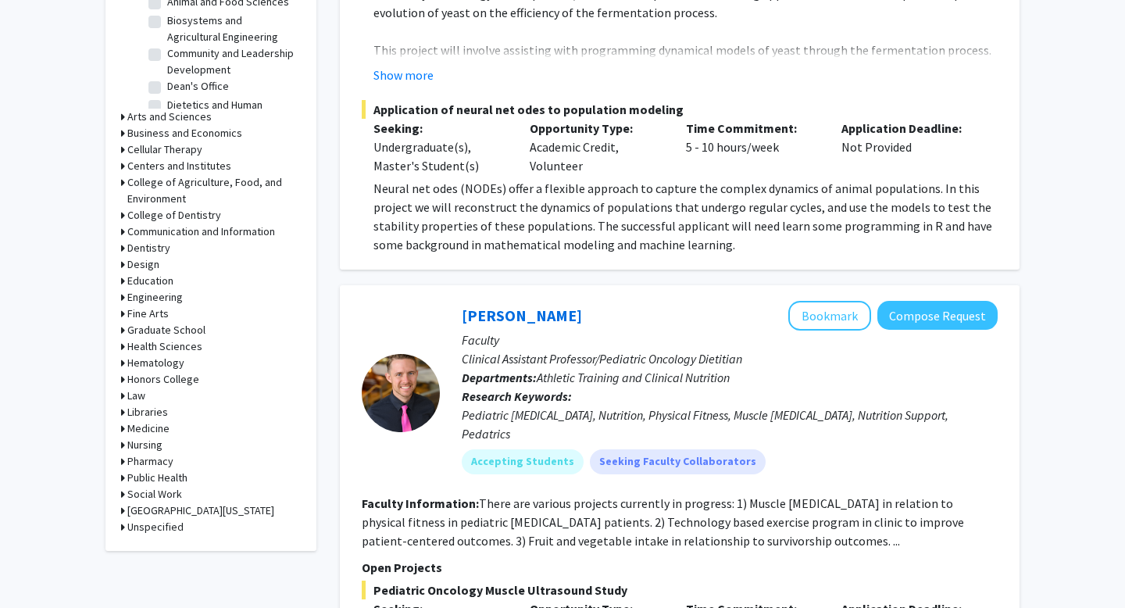
scroll to position [572, 0]
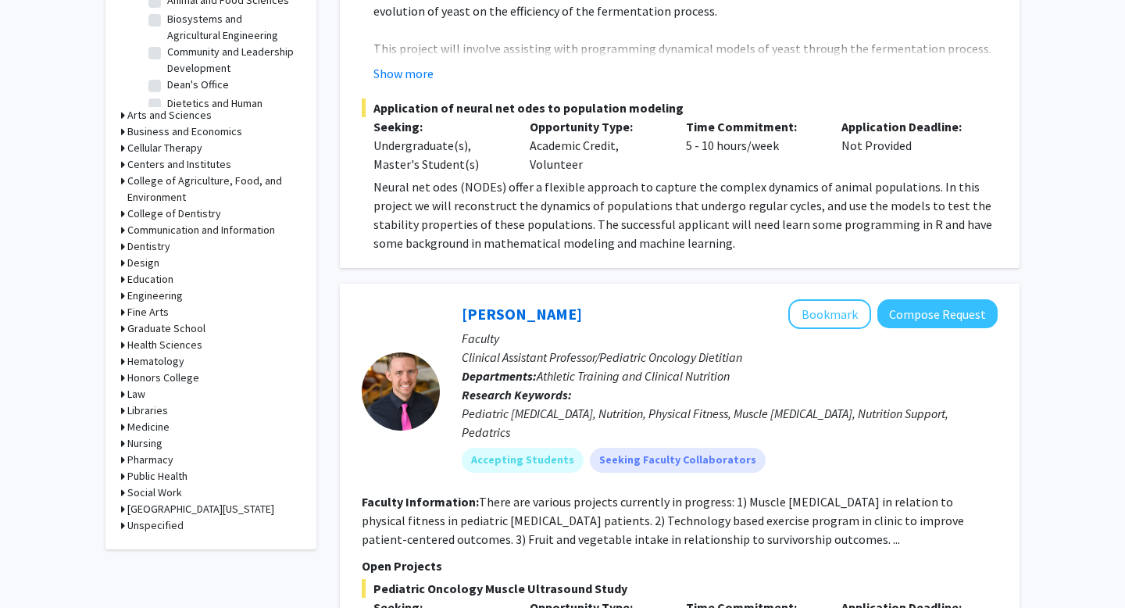
click at [122, 182] on icon at bounding box center [123, 181] width 4 height 16
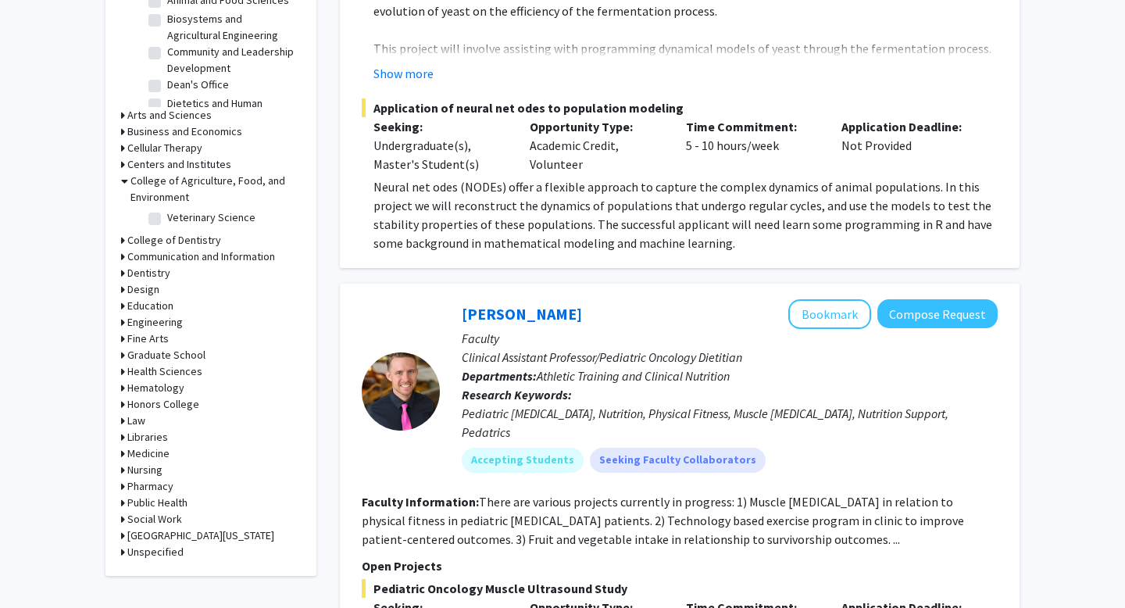
click at [167, 216] on label "Veterinary Science" at bounding box center [211, 217] width 88 height 16
click at [167, 216] on input "Veterinary Science" at bounding box center [172, 214] width 10 height 10
checkbox input "true"
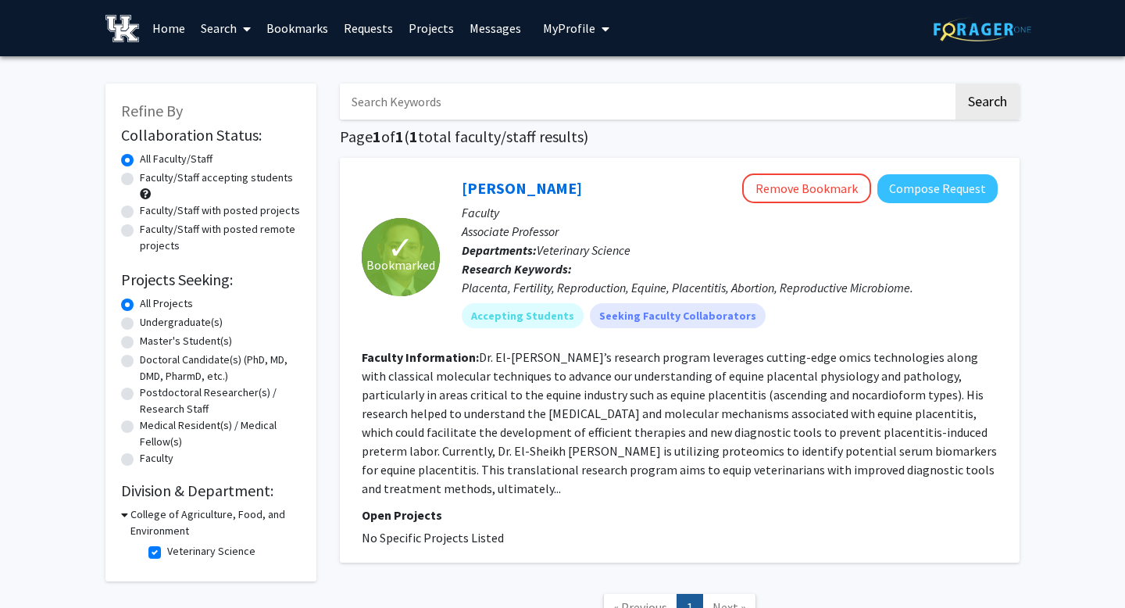
scroll to position [109, 0]
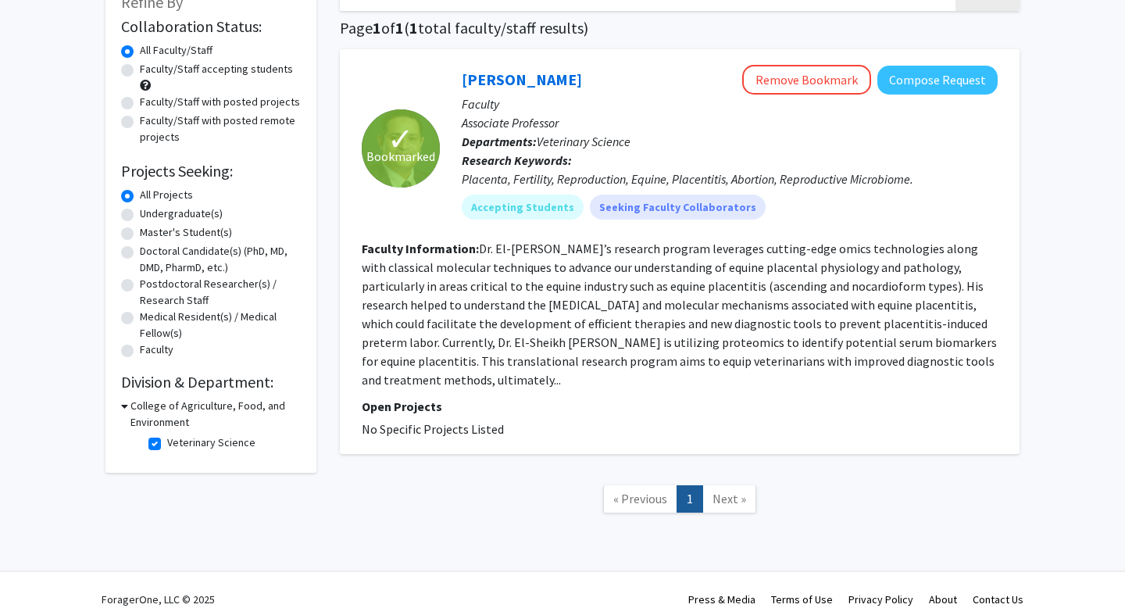
click at [124, 405] on icon at bounding box center [124, 406] width 7 height 16
click at [137, 404] on h3 "College of Agriculture, Food, and Environment" at bounding box center [213, 414] width 173 height 33
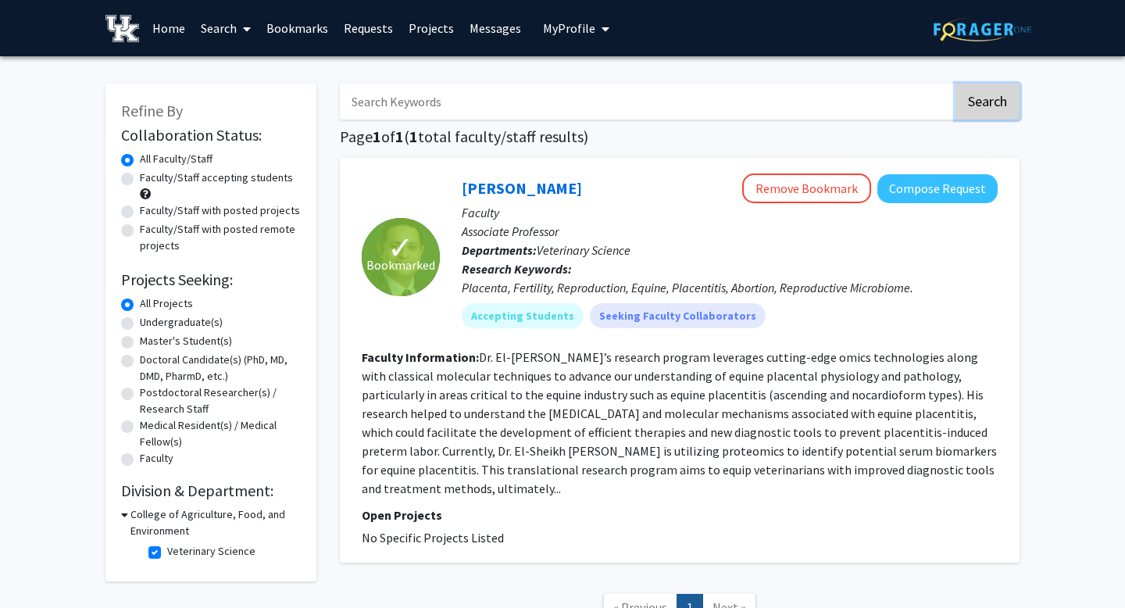
click at [1001, 113] on button "Search" at bounding box center [987, 102] width 64 height 36
checkbox input "false"
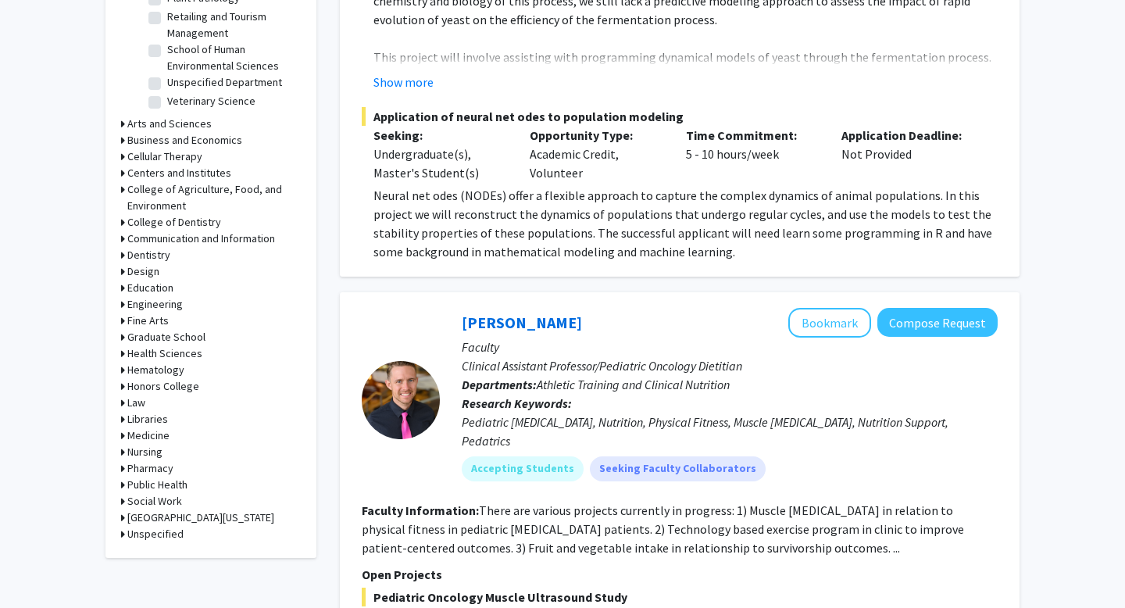
scroll to position [564, 0]
click at [167, 102] on label "Veterinary Science" at bounding box center [211, 100] width 88 height 16
click at [167, 102] on input "Veterinary Science" at bounding box center [172, 97] width 10 height 10
checkbox input "true"
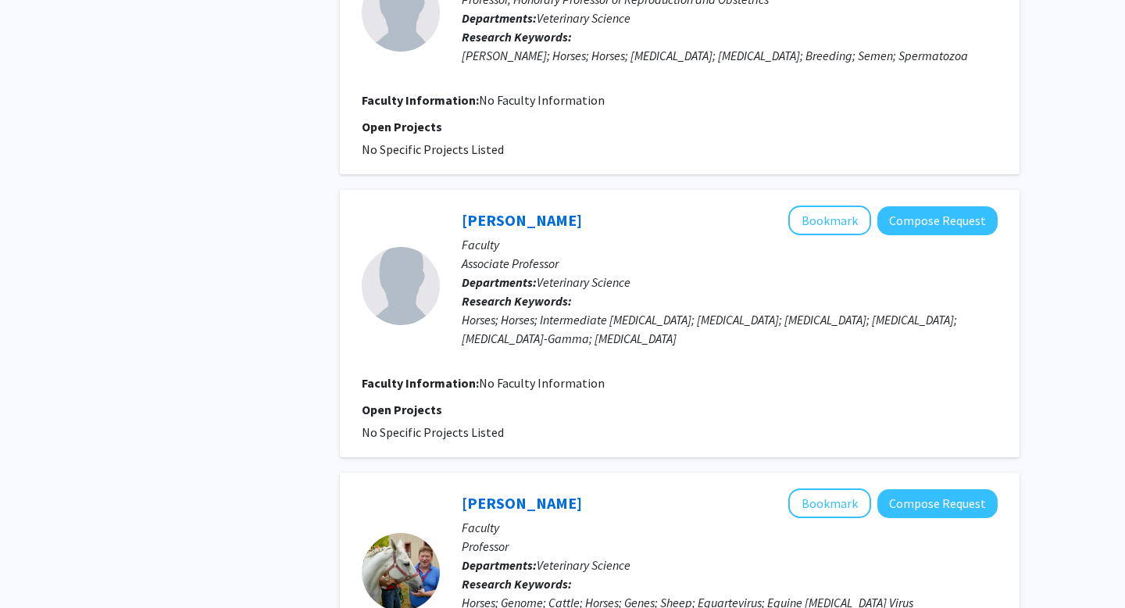
scroll to position [2662, 0]
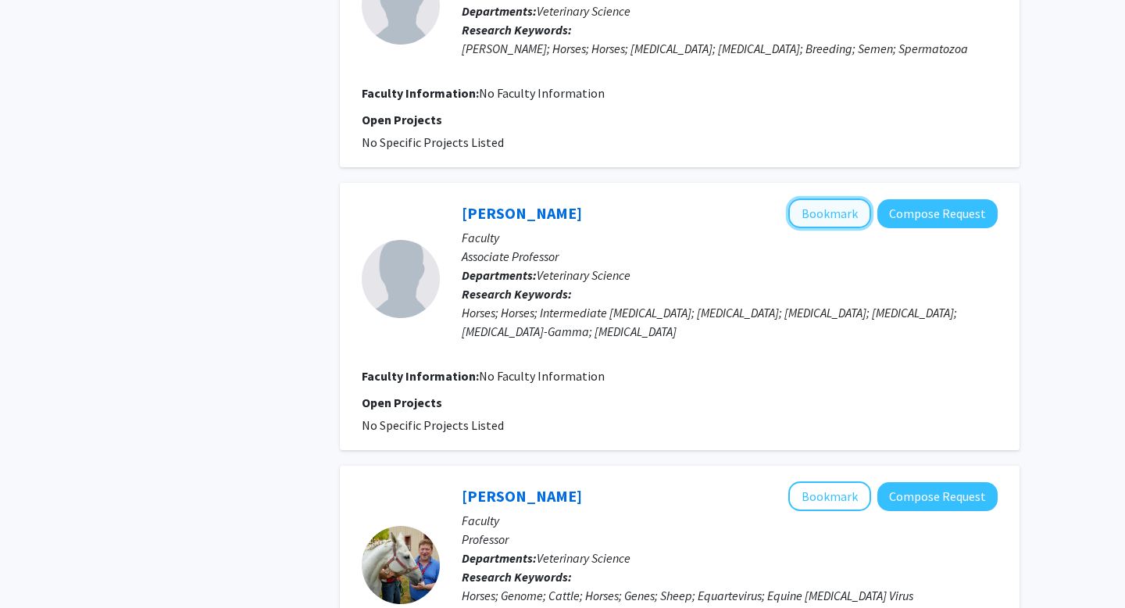
click at [823, 198] on button "Bookmark" at bounding box center [829, 213] width 83 height 30
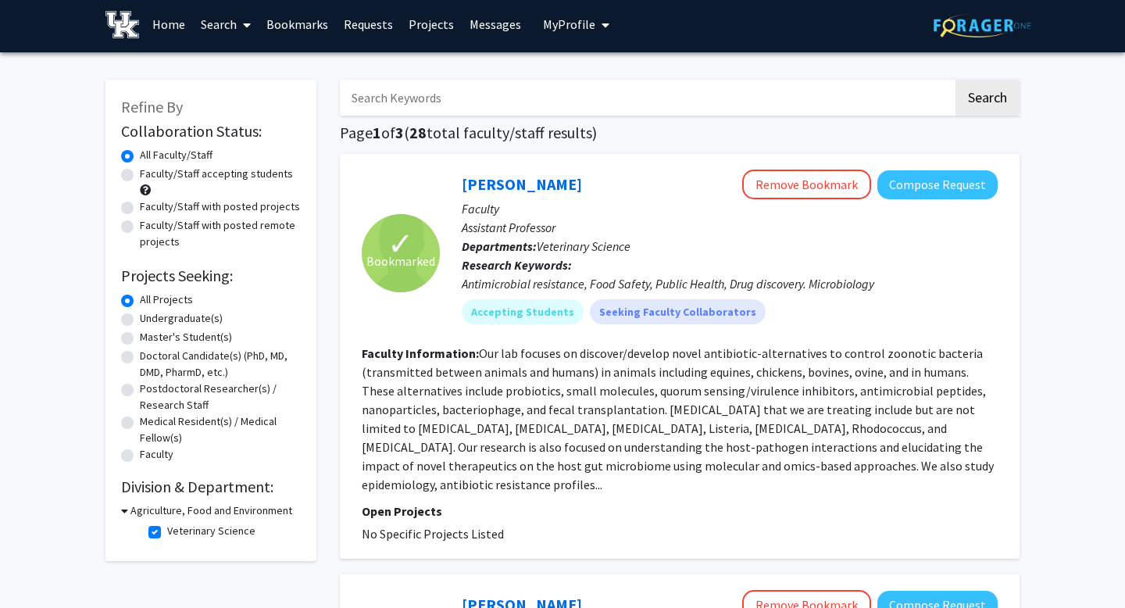
scroll to position [0, 0]
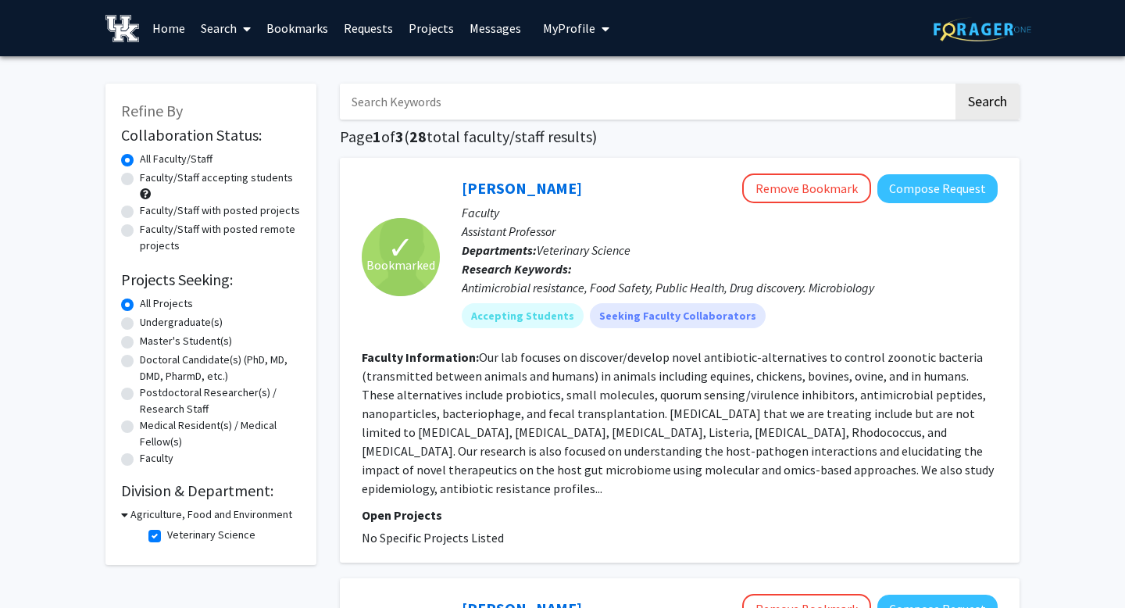
click at [358, 100] on input "Search Keywords" at bounding box center [646, 102] width 613 height 36
click at [351, 105] on input "Search Keywords" at bounding box center [646, 102] width 613 height 36
click at [362, 197] on div "✓ Bookmarked" at bounding box center [401, 256] width 78 height 166
click at [350, 27] on link "Requests" at bounding box center [368, 28] width 65 height 55
